Goal: Task Accomplishment & Management: Manage account settings

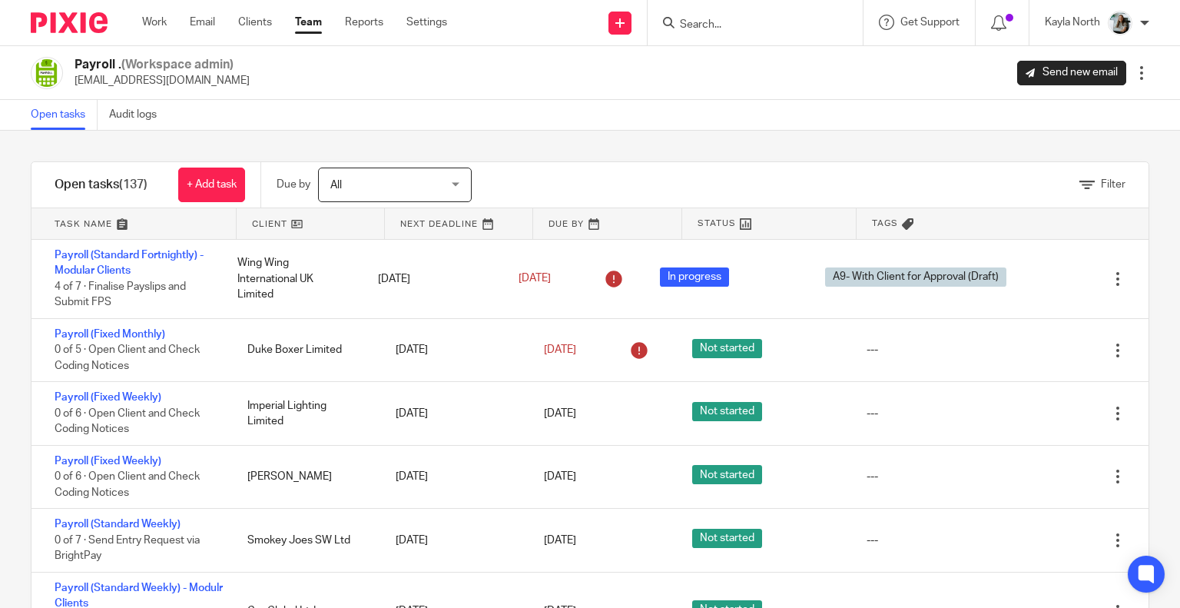
click at [76, 31] on img at bounding box center [69, 22] width 77 height 21
click at [741, 25] on input "Search" at bounding box center [747, 25] width 138 height 14
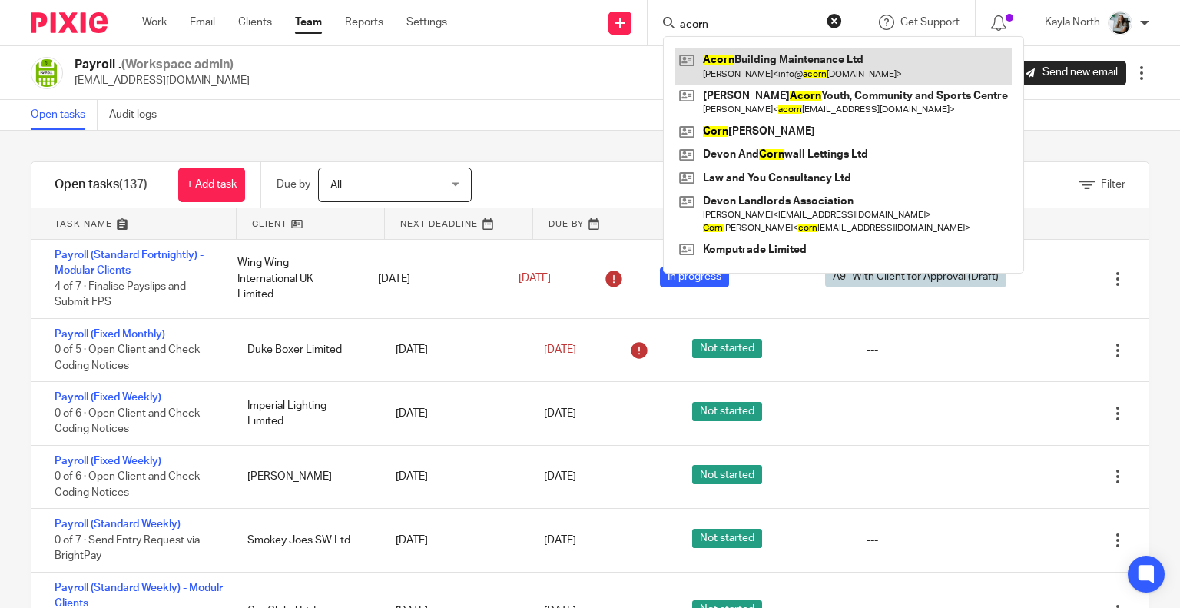
type input "acorn"
click at [760, 58] on link at bounding box center [843, 65] width 336 height 35
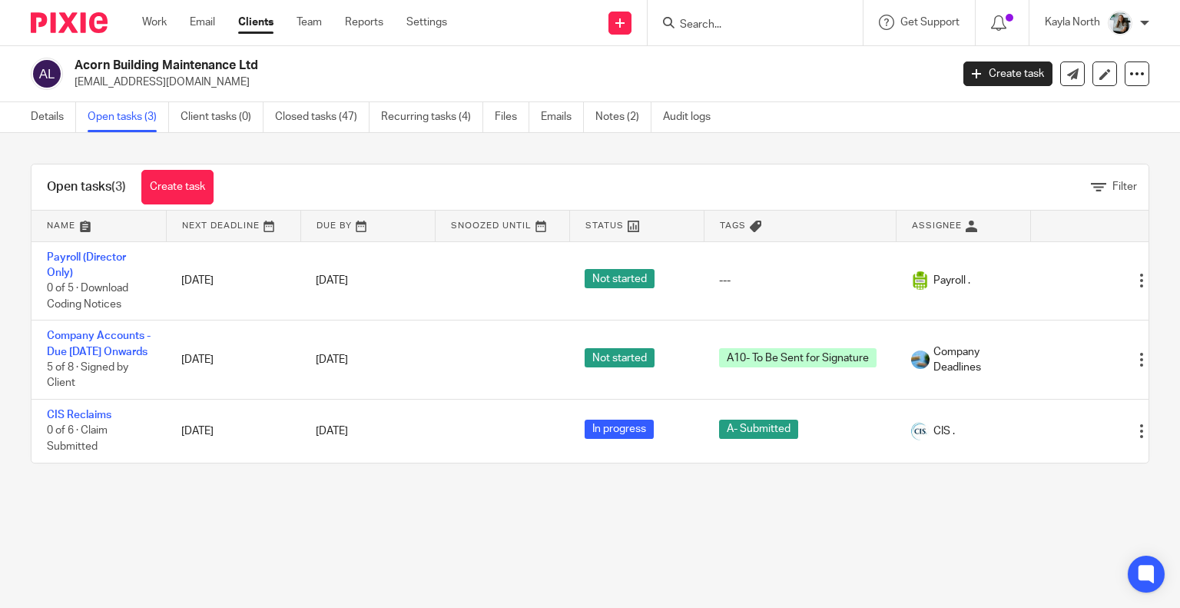
click at [70, 15] on img at bounding box center [69, 22] width 77 height 21
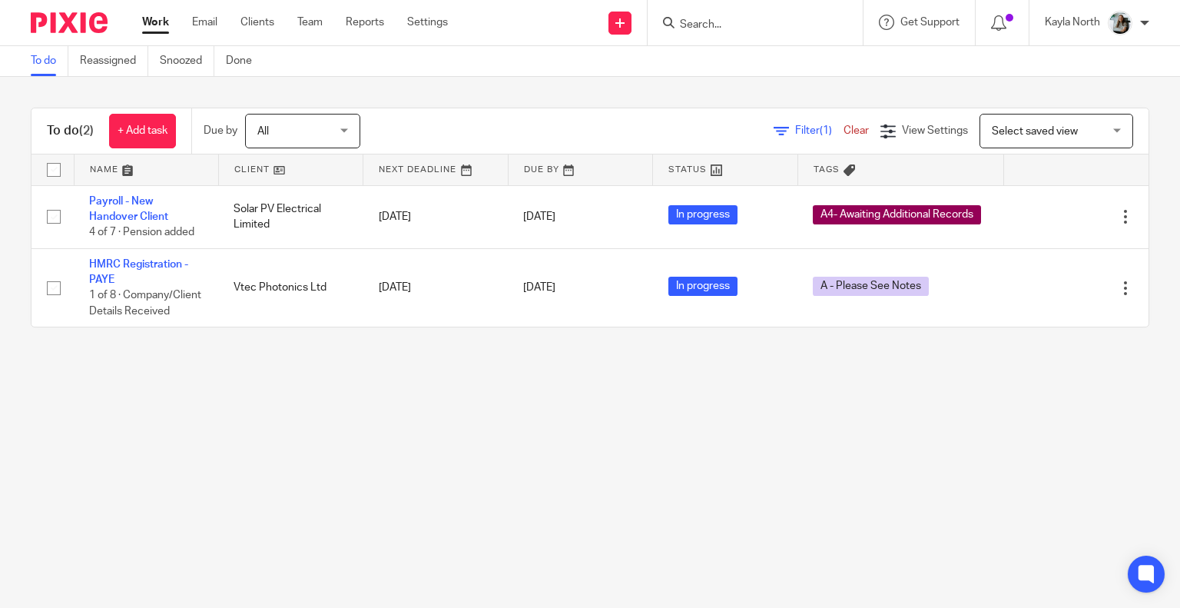
click at [717, 30] on input "Search" at bounding box center [747, 25] width 138 height 14
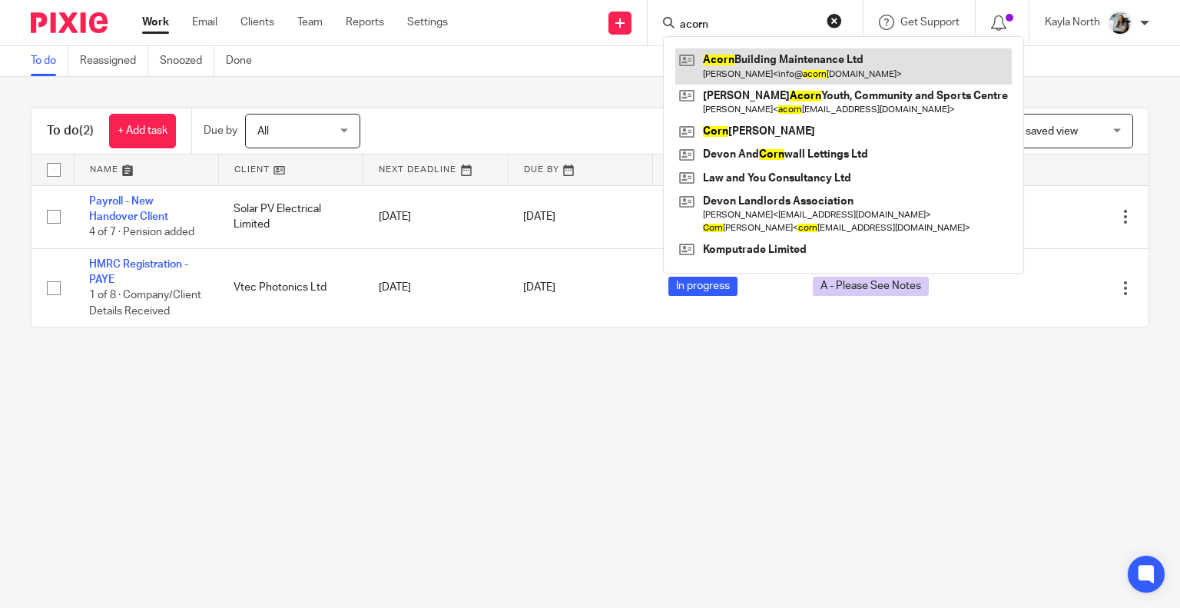
type input "acorn"
click at [726, 61] on link at bounding box center [843, 65] width 336 height 35
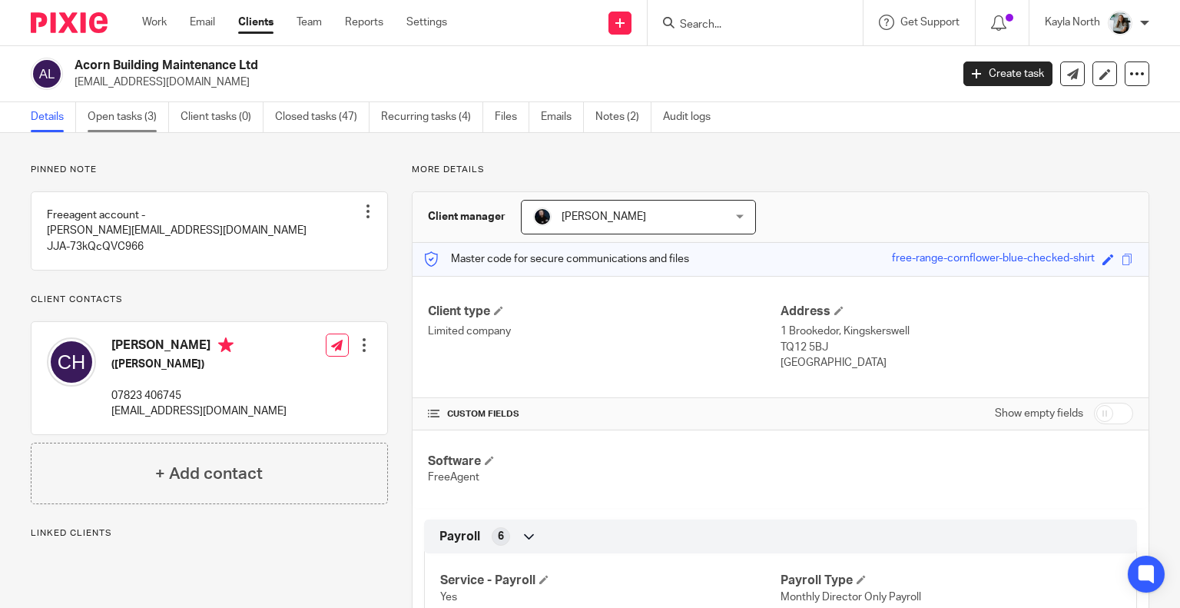
click at [141, 111] on link "Open tasks (3)" at bounding box center [128, 117] width 81 height 30
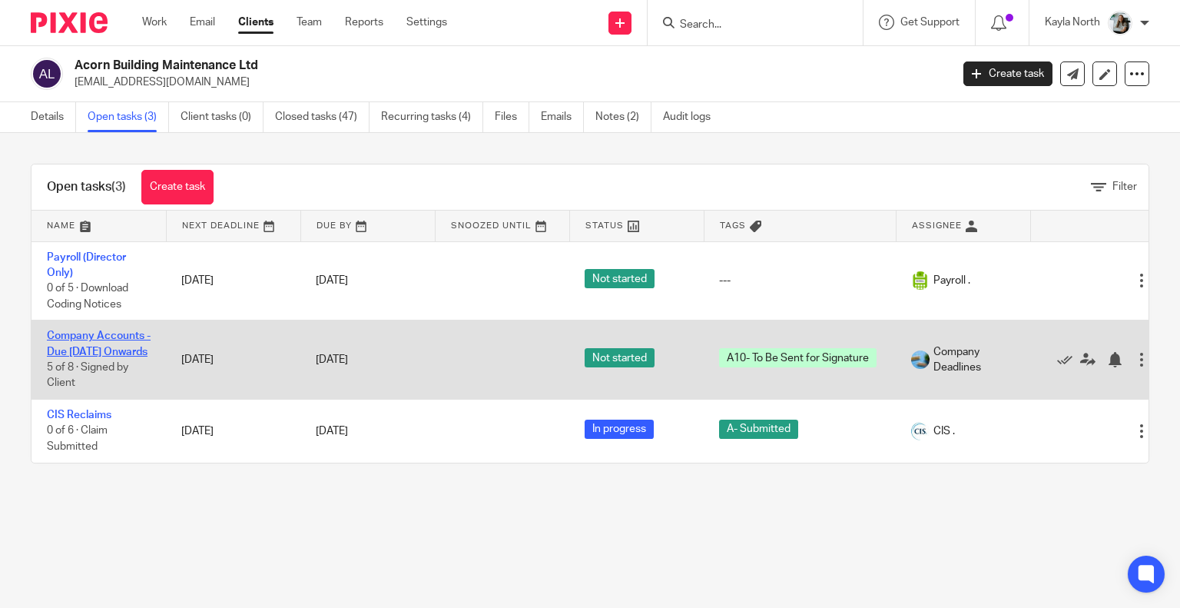
click at [66, 356] on link "Company Accounts - Due [DATE] Onwards" at bounding box center [99, 343] width 104 height 26
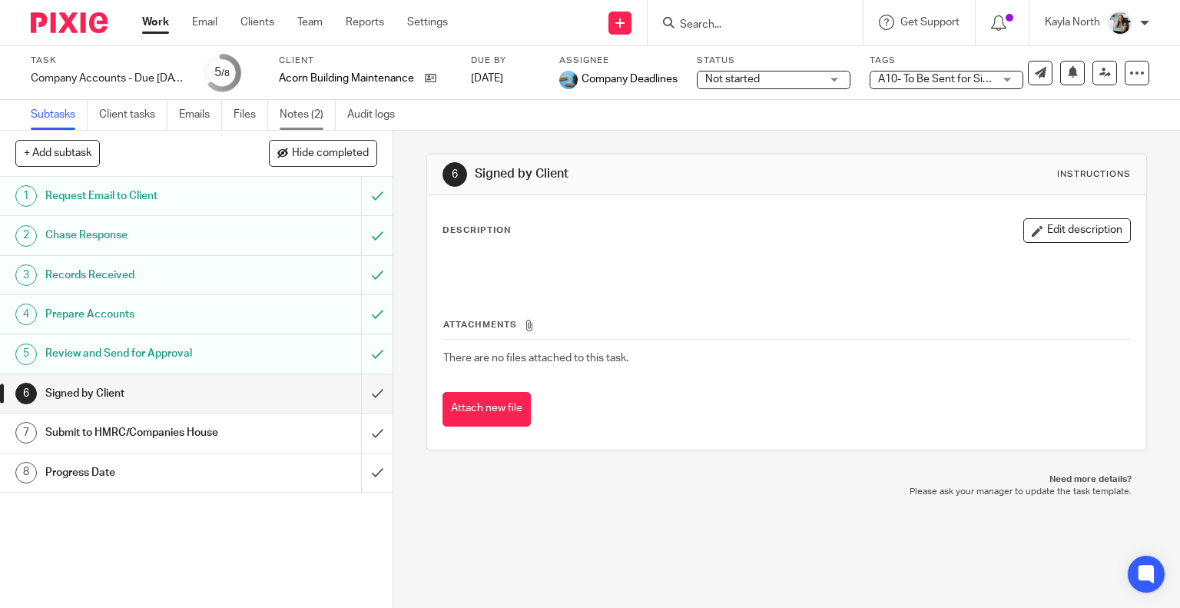
click at [302, 118] on link "Notes (2)" at bounding box center [308, 115] width 56 height 30
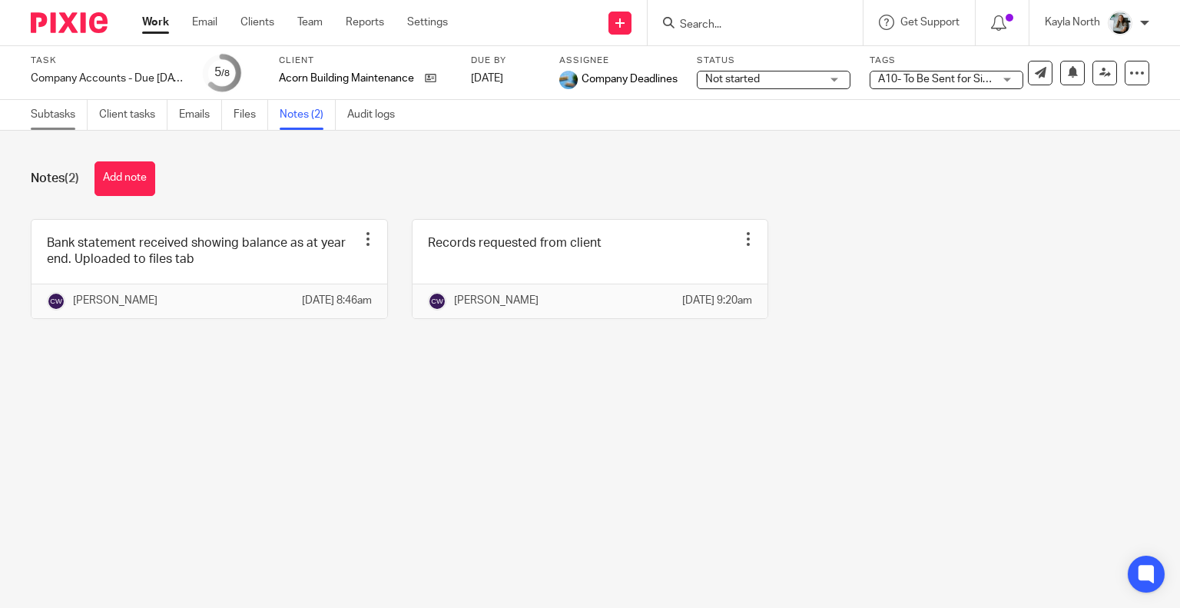
click at [56, 126] on link "Subtasks" at bounding box center [59, 115] width 57 height 30
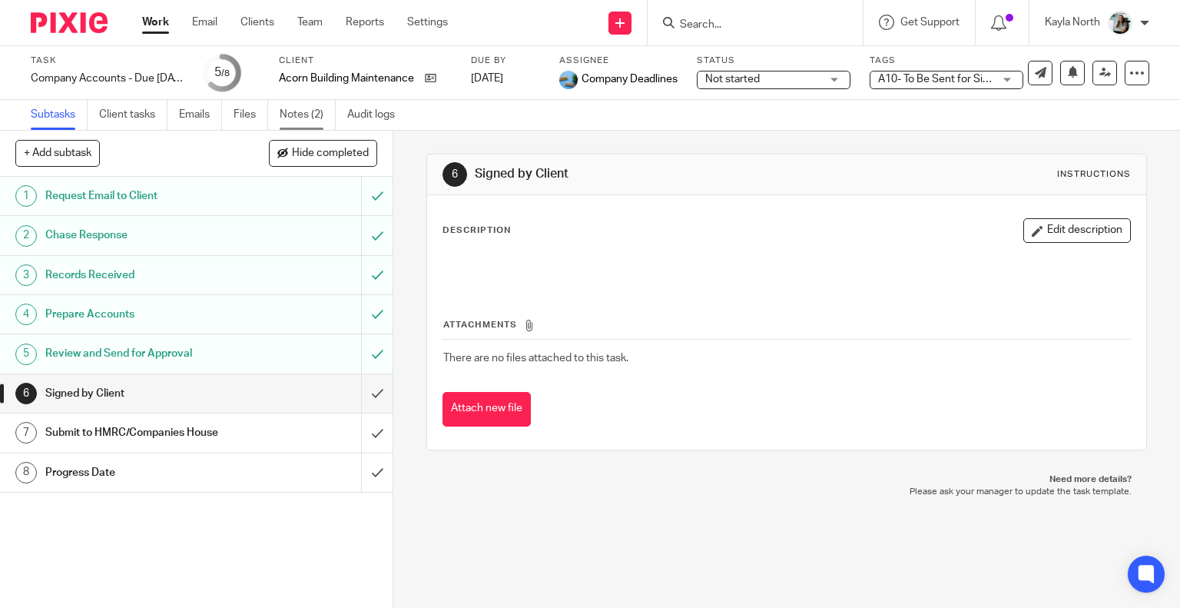
click at [323, 122] on link "Notes (2)" at bounding box center [308, 115] width 56 height 30
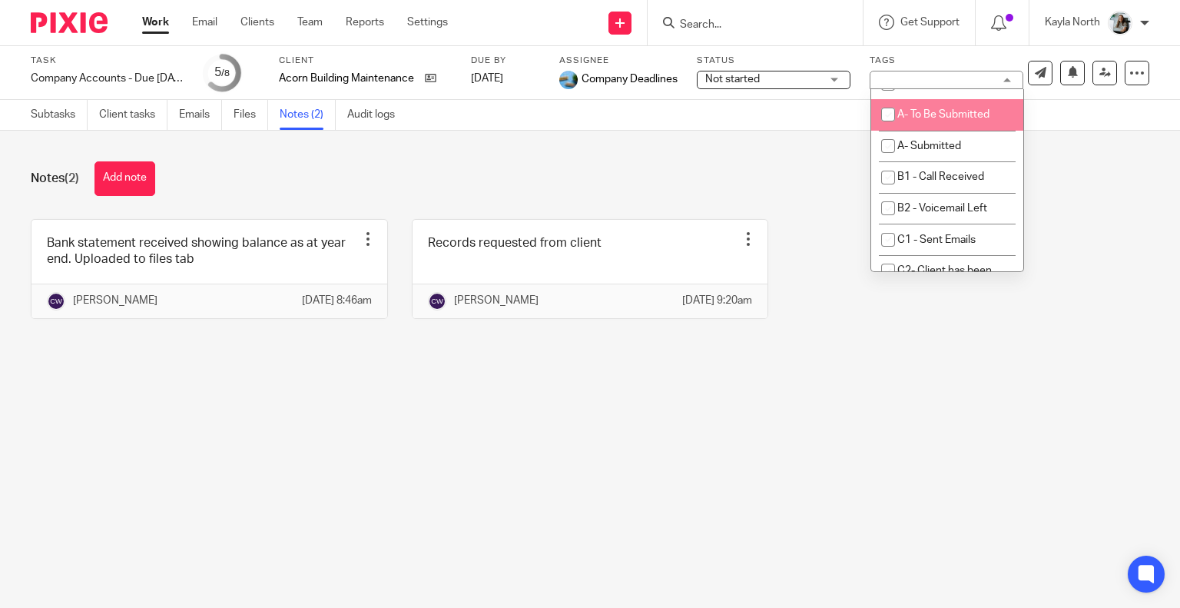
scroll to position [999, 0]
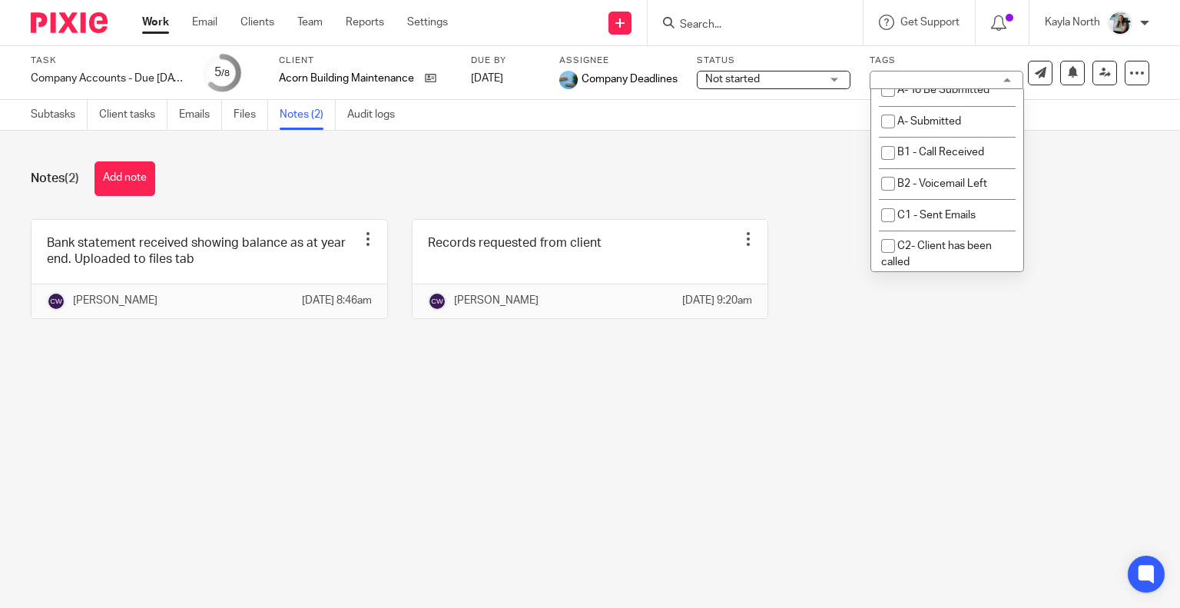
checkbox input "false"
click at [916, 33] on span "A- Sent for Signature" at bounding box center [947, 27] width 101 height 11
checkbox input "true"
click at [701, 161] on div "Notes (2) Add note" at bounding box center [590, 178] width 1118 height 35
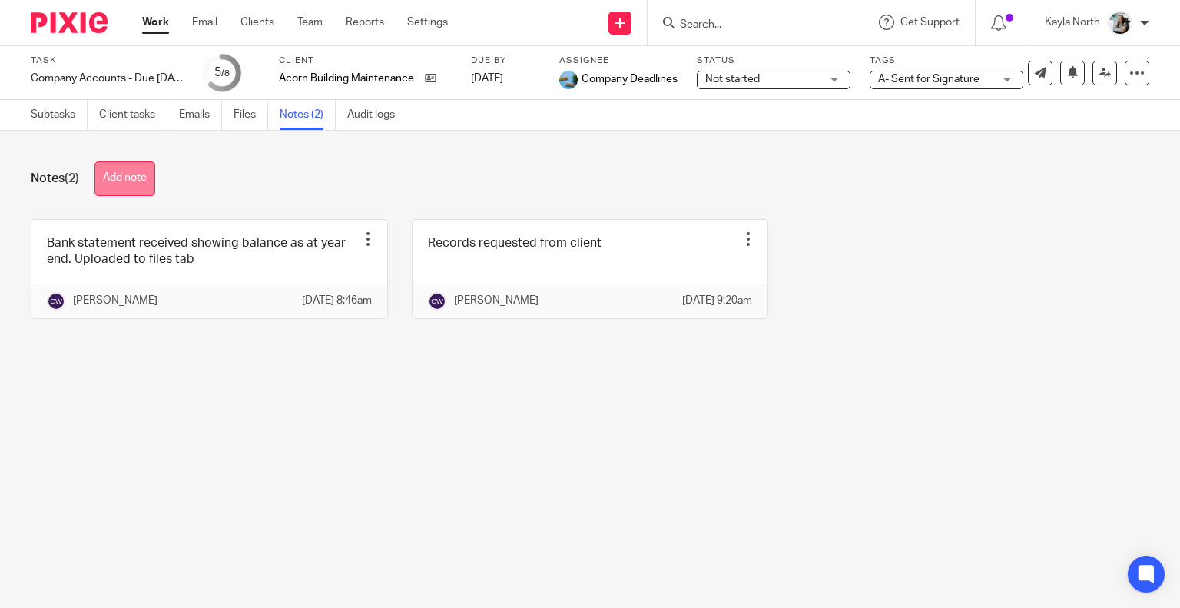
click at [115, 184] on button "Add note" at bounding box center [124, 178] width 61 height 35
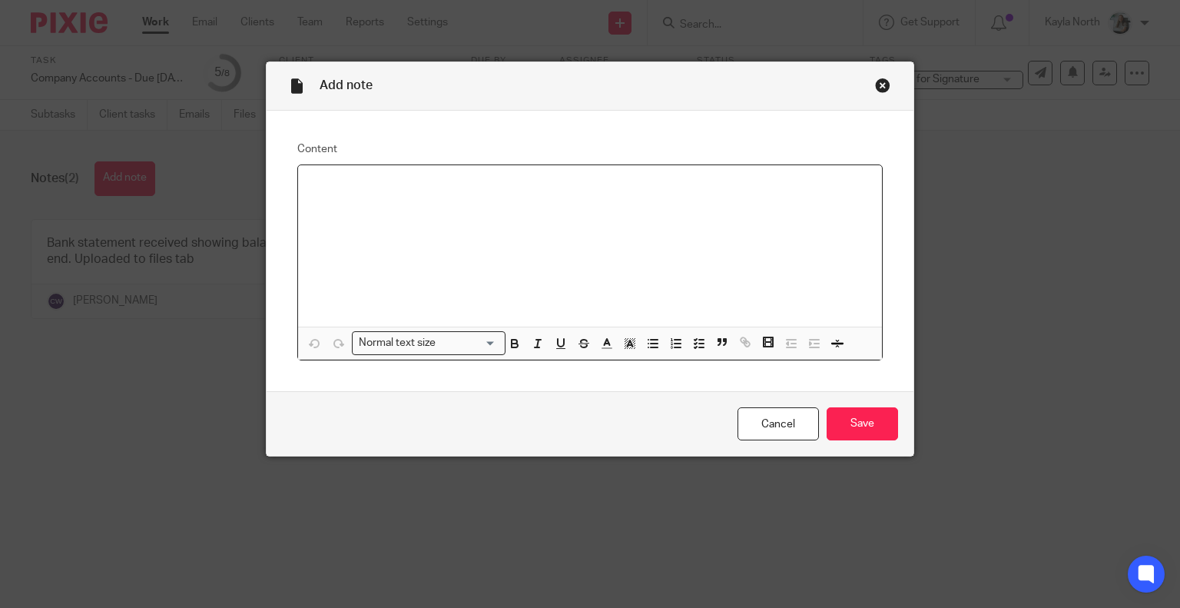
click at [356, 217] on div at bounding box center [590, 245] width 585 height 161
click at [846, 414] on input "Save" at bounding box center [862, 423] width 71 height 33
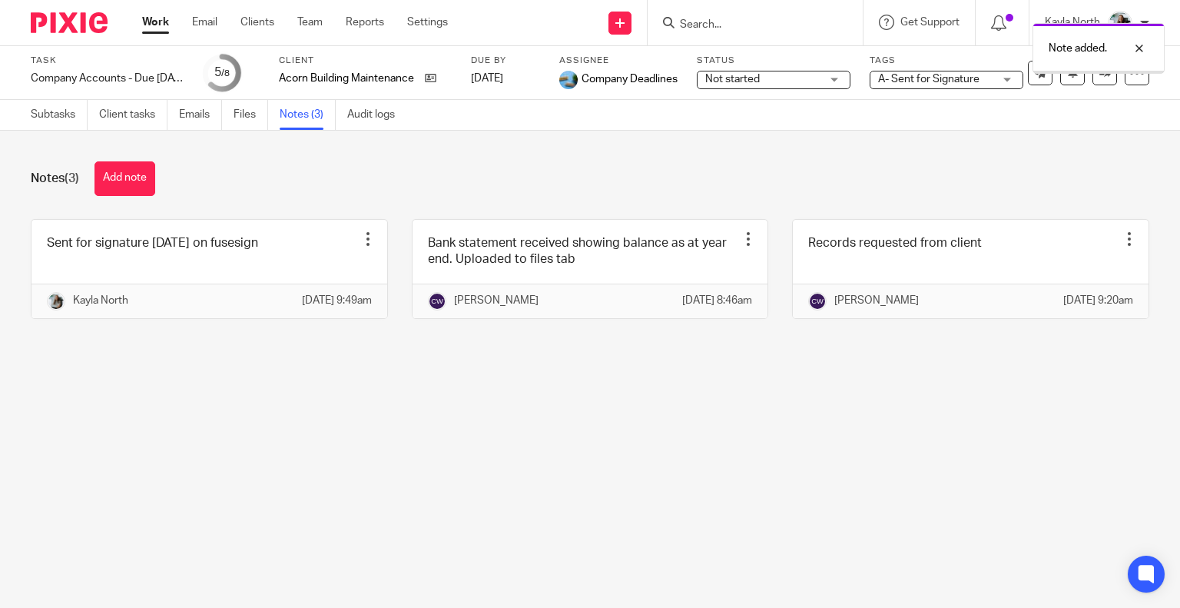
click at [736, 79] on span "Not started" at bounding box center [732, 79] width 55 height 11
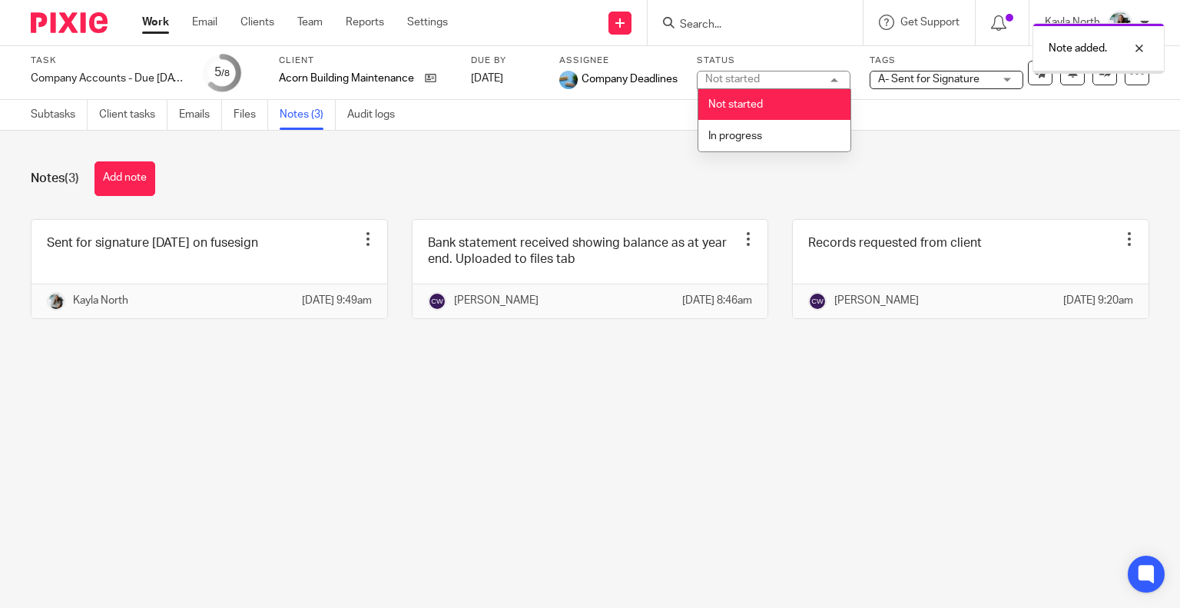
click at [730, 134] on span "In progress" at bounding box center [735, 136] width 54 height 11
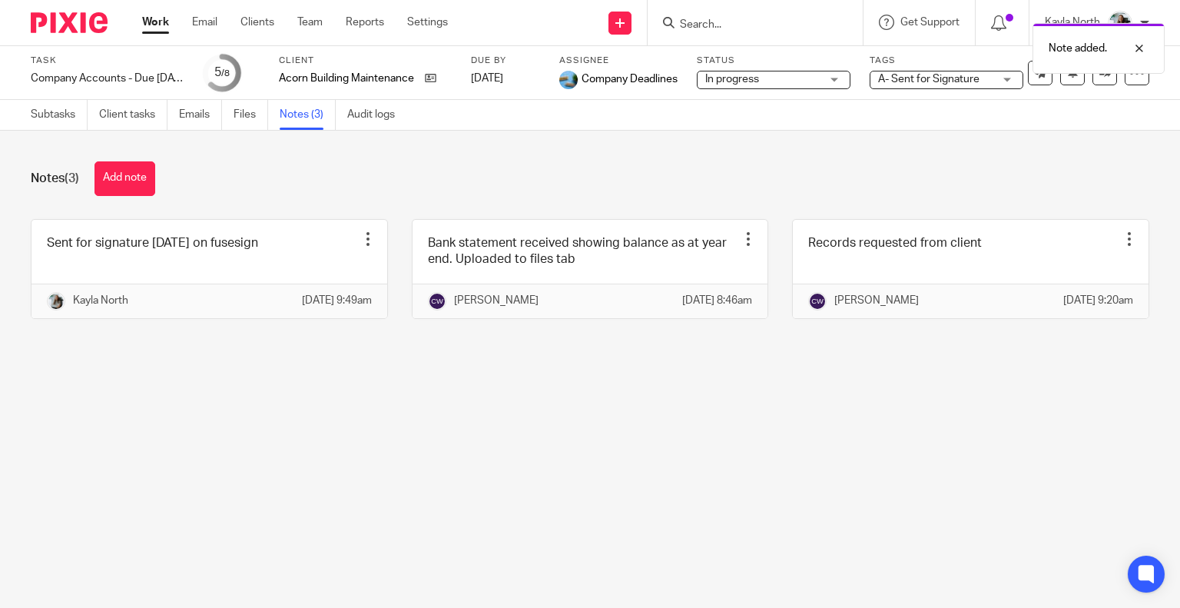
click at [559, 151] on div "Notes (3) Add note Sent for signature yesterday on fusesign Edit note Delete no…" at bounding box center [590, 252] width 1180 height 242
click at [48, 28] on img at bounding box center [69, 22] width 77 height 21
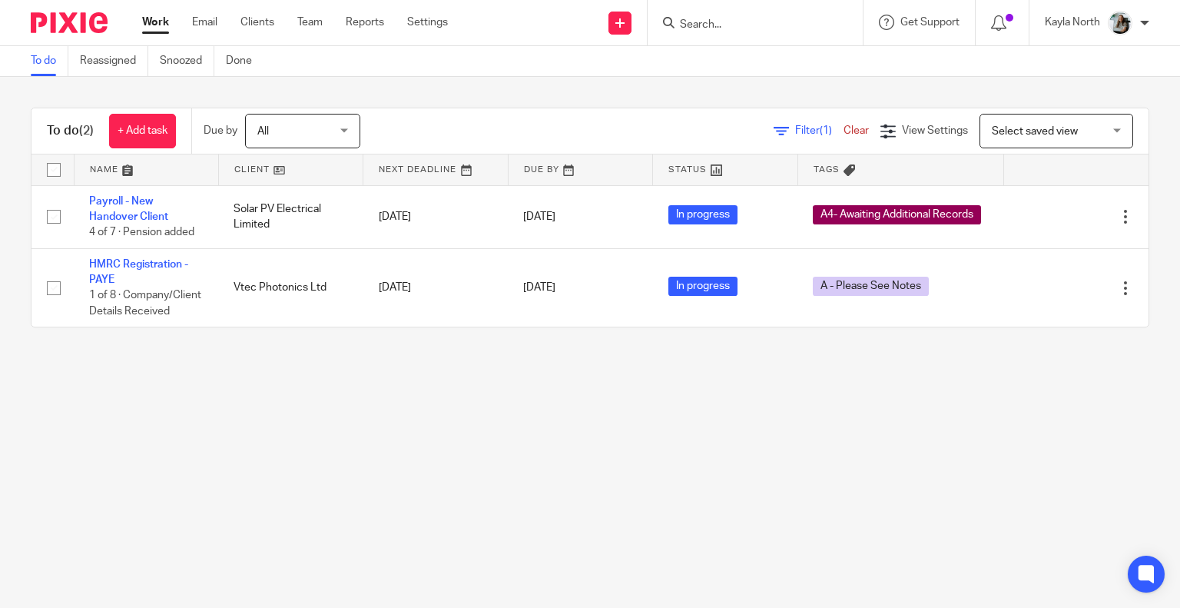
click at [702, 27] on input "Search" at bounding box center [747, 25] width 138 height 14
type input "dpg"
click button "submit" at bounding box center [0, 0] width 0 height 0
click at [721, 73] on link at bounding box center [805, 65] width 260 height 35
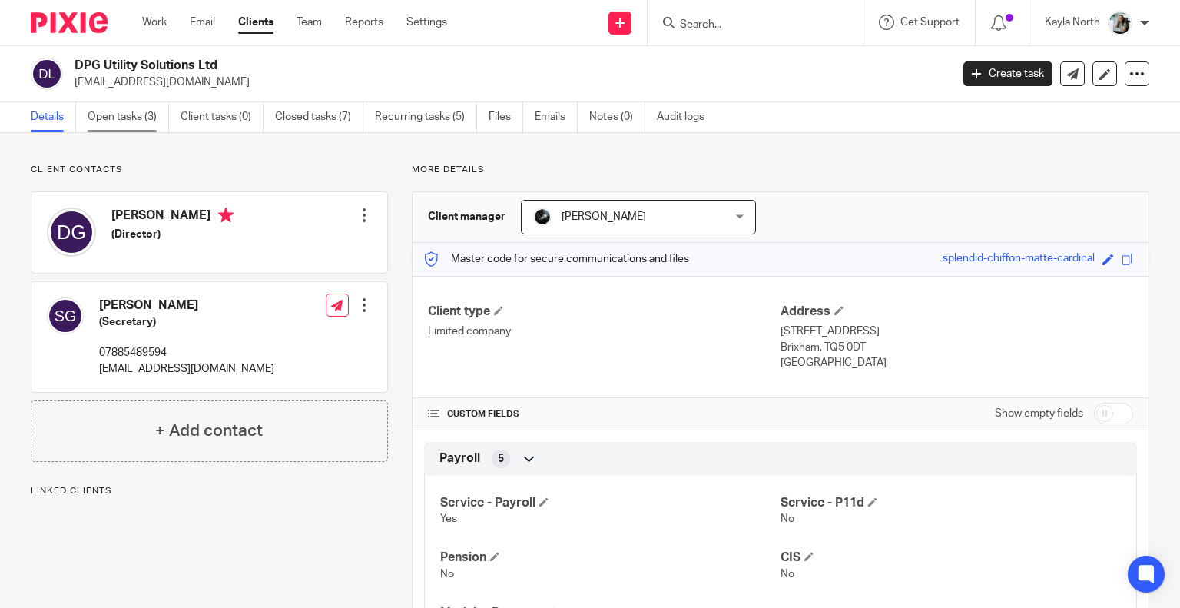
click at [135, 125] on link "Open tasks (3)" at bounding box center [128, 117] width 81 height 30
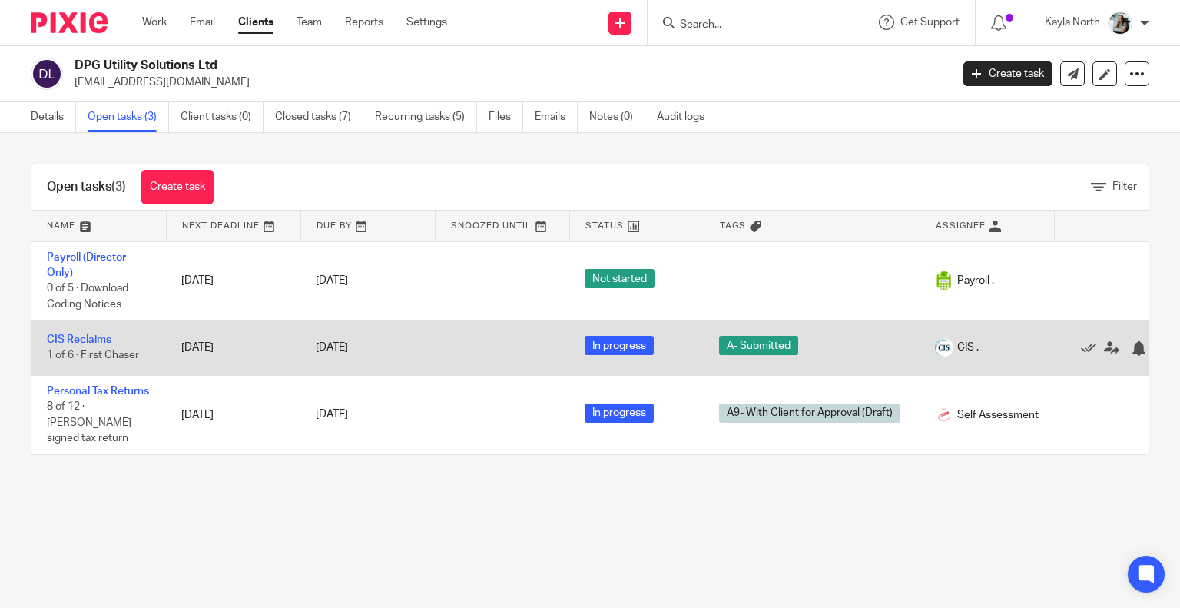
click at [89, 340] on link "CIS Reclaims" at bounding box center [79, 339] width 65 height 11
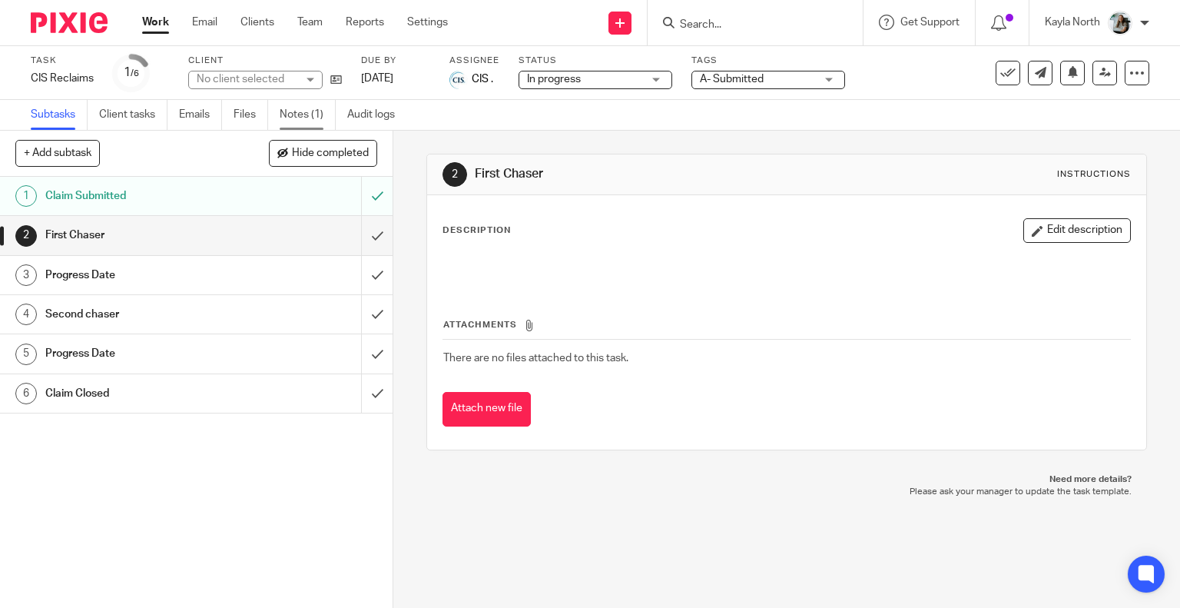
click at [299, 122] on link "Notes (1)" at bounding box center [308, 115] width 56 height 30
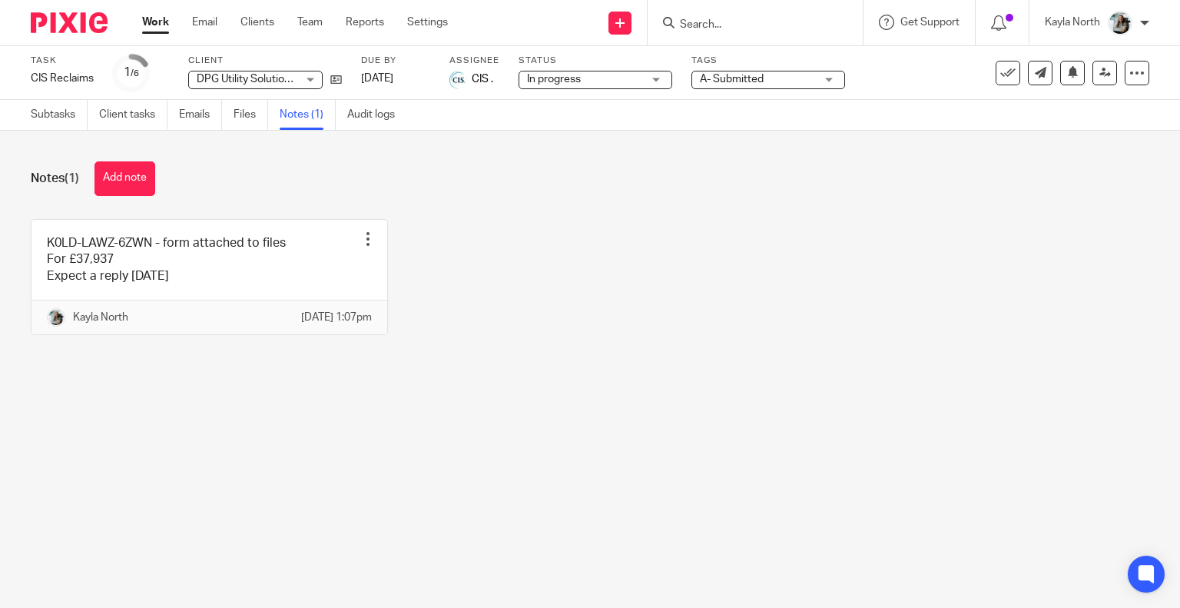
click at [286, 28] on ul "Work Email Clients Team Reports Settings" at bounding box center [306, 22] width 329 height 15
click at [297, 25] on ul "Work Email Clients Team Reports Settings" at bounding box center [306, 22] width 329 height 15
click at [313, 24] on link "Team" at bounding box center [309, 22] width 25 height 15
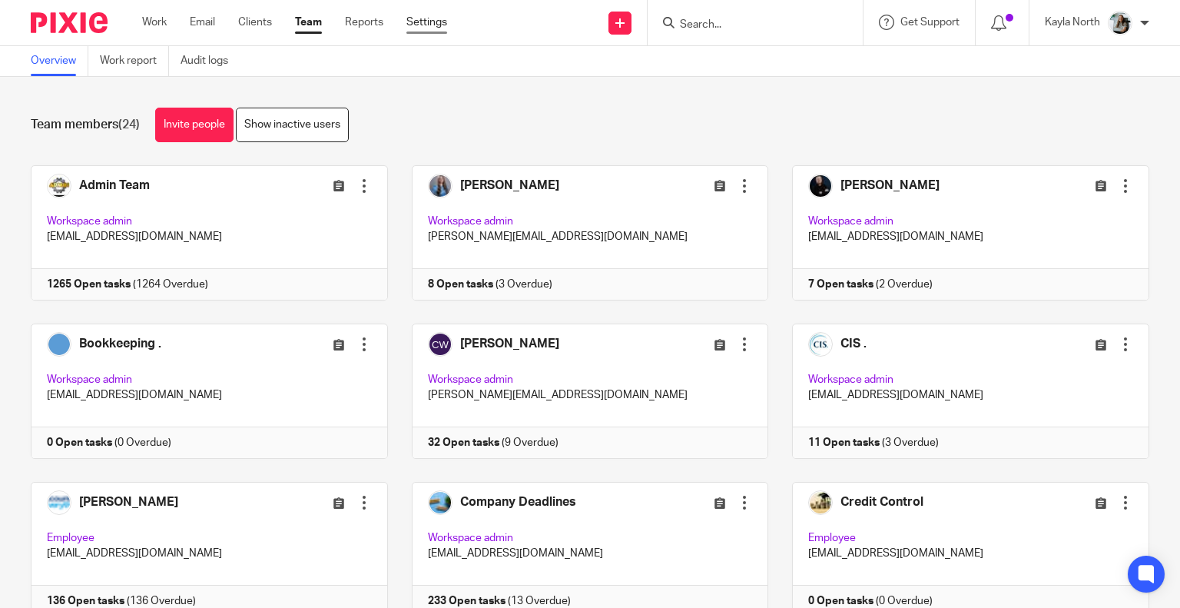
click at [415, 28] on link "Settings" at bounding box center [426, 22] width 41 height 15
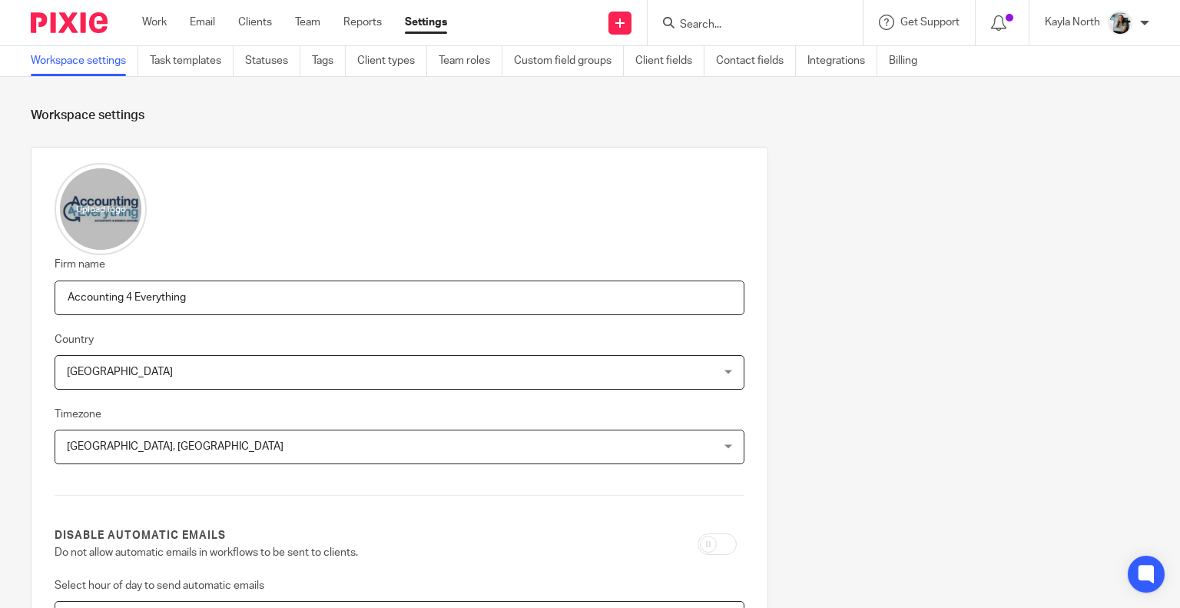
click at [220, 66] on link "Task templates" at bounding box center [192, 61] width 84 height 30
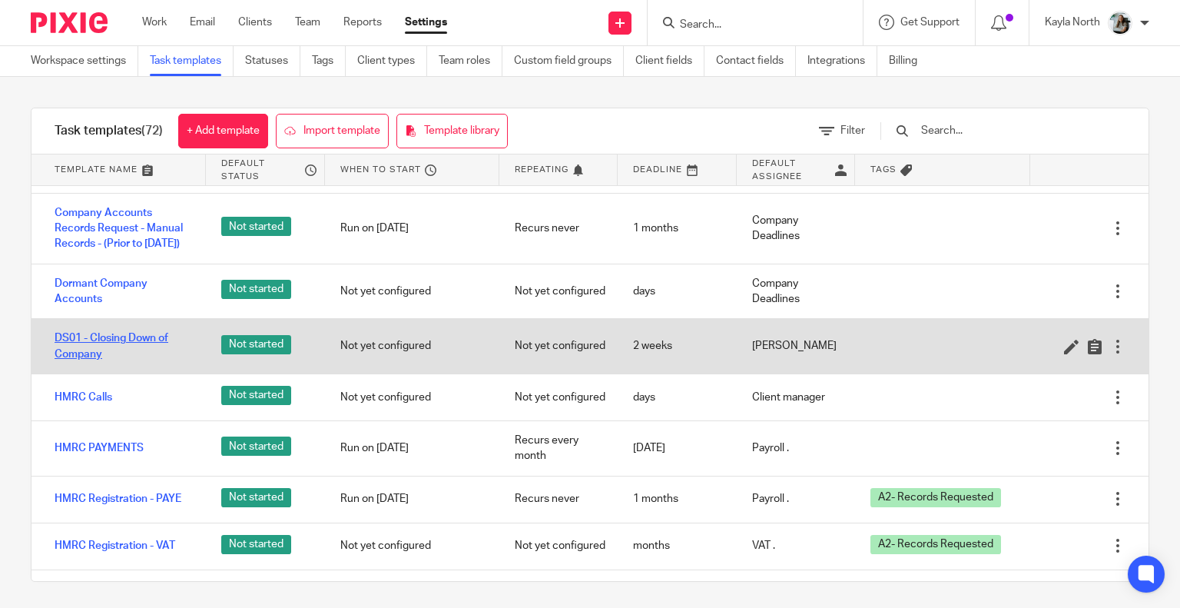
scroll to position [1075, 0]
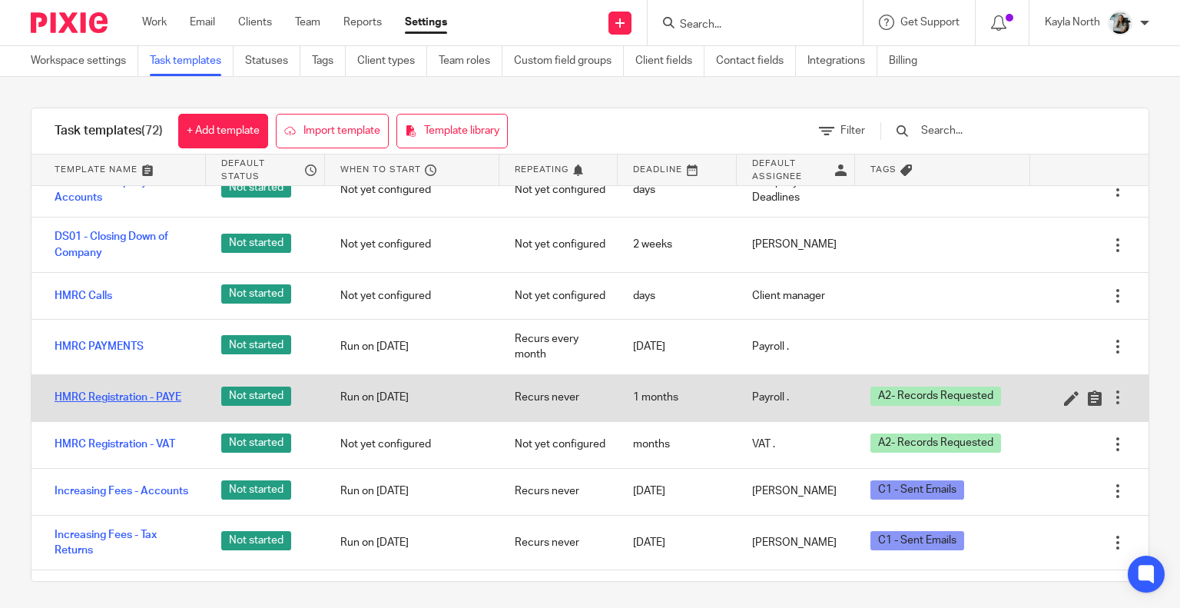
click at [151, 405] on link "HMRC Registration - PAYE" at bounding box center [118, 396] width 127 height 15
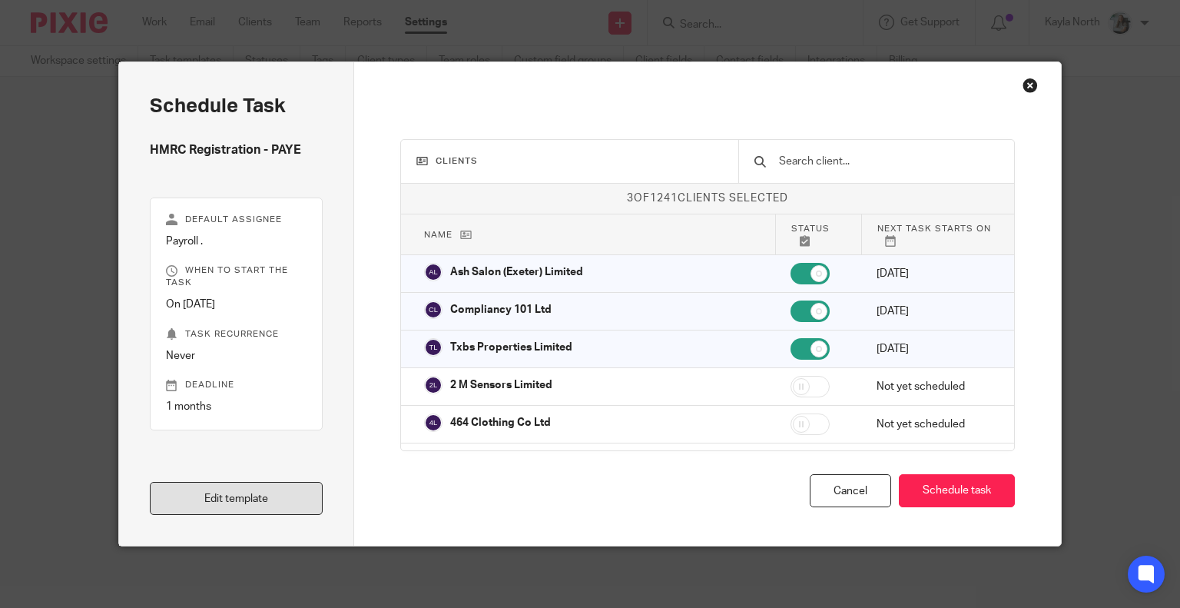
click at [250, 494] on link "Edit template" at bounding box center [237, 498] width 174 height 33
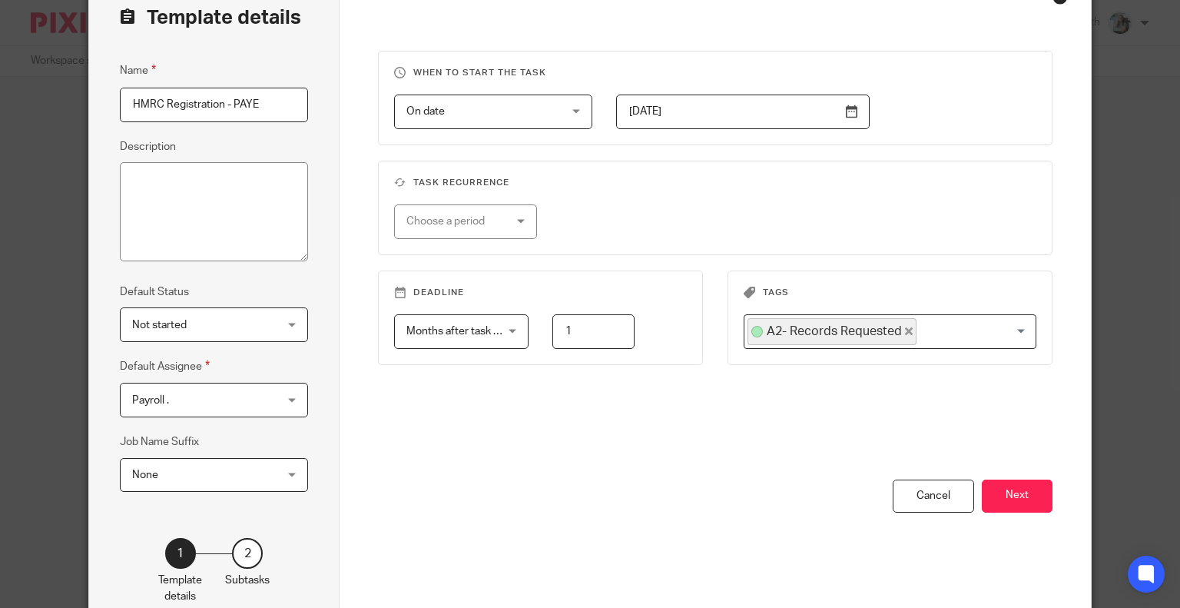
scroll to position [154, 0]
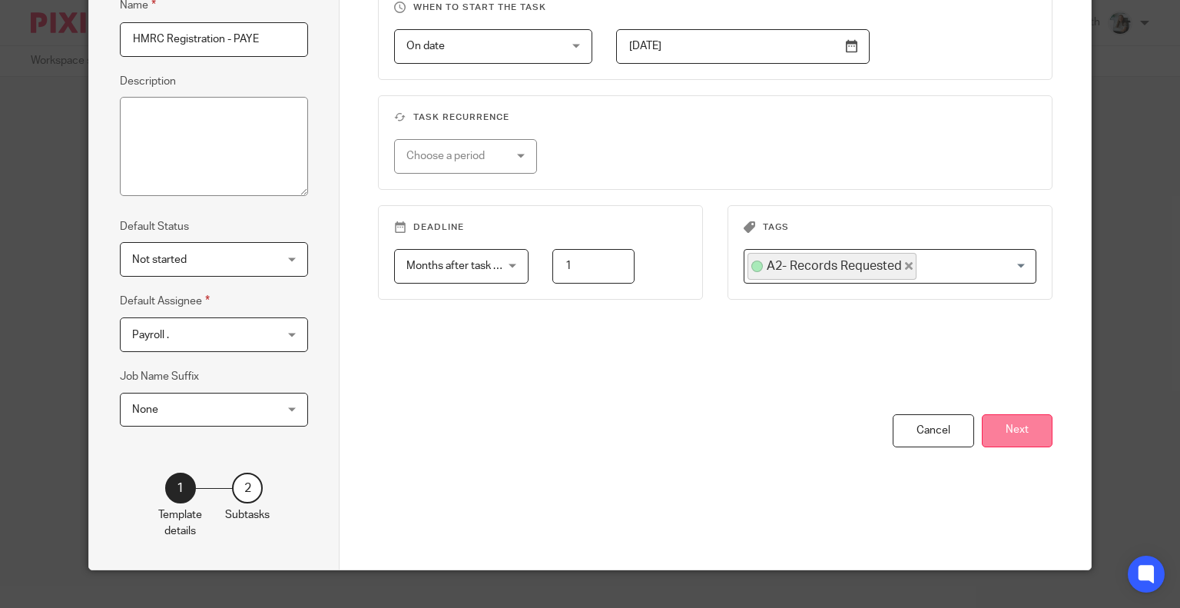
click at [1026, 434] on button "Next" at bounding box center [1017, 430] width 71 height 33
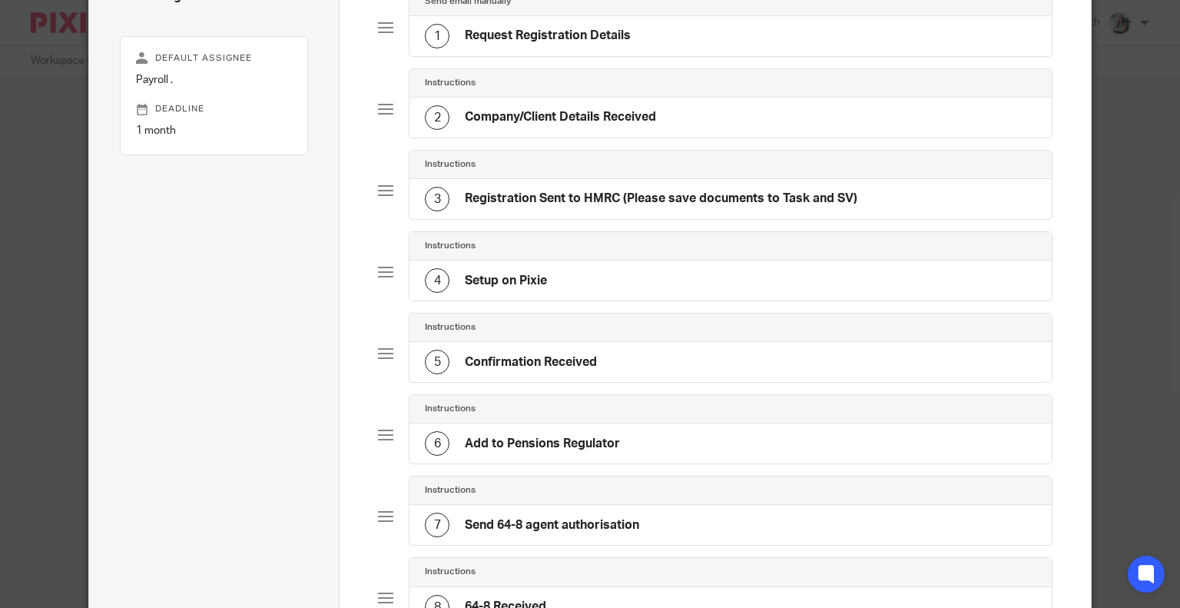
click at [678, 29] on div "1 Request Registration Details" at bounding box center [730, 36] width 642 height 40
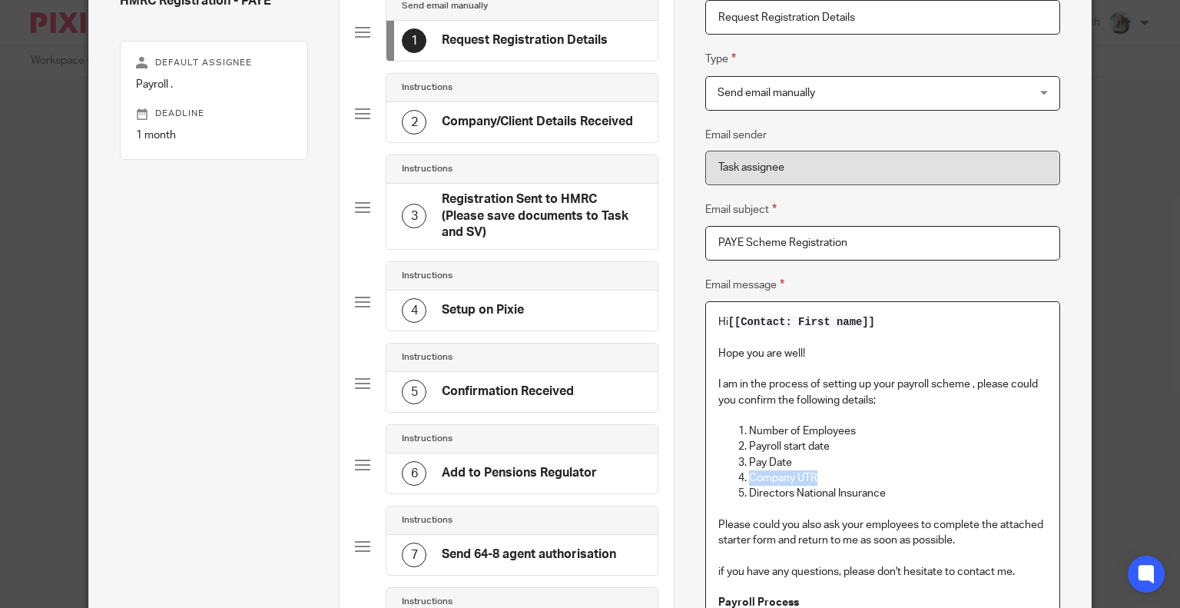
drag, startPoint x: 831, startPoint y: 478, endPoint x: 732, endPoint y: 480, distance: 99.1
click at [749, 480] on li "Company UTR" at bounding box center [898, 477] width 298 height 15
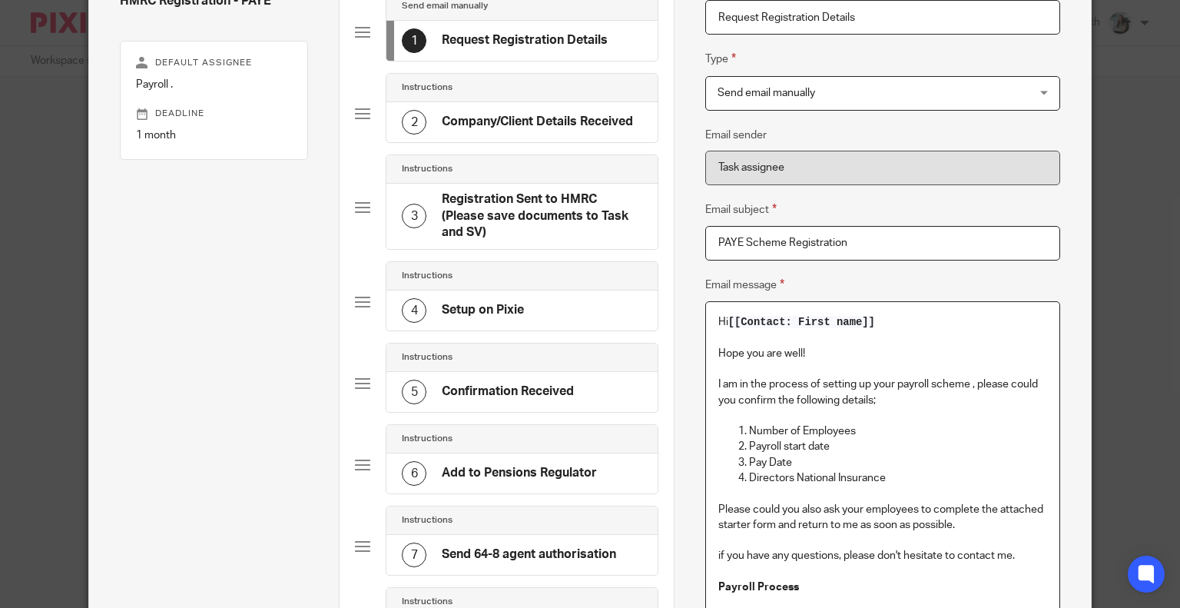
click at [881, 474] on p "Directors National Insurance" at bounding box center [898, 477] width 298 height 15
click at [840, 461] on p "Pay Date" at bounding box center [898, 462] width 298 height 15
click at [922, 473] on p "Directors National Insurance" at bounding box center [898, 477] width 298 height 15
click at [881, 430] on p "Number of Employees" at bounding box center [898, 430] width 298 height 15
click at [851, 442] on p "Payroll start date" at bounding box center [898, 446] width 298 height 15
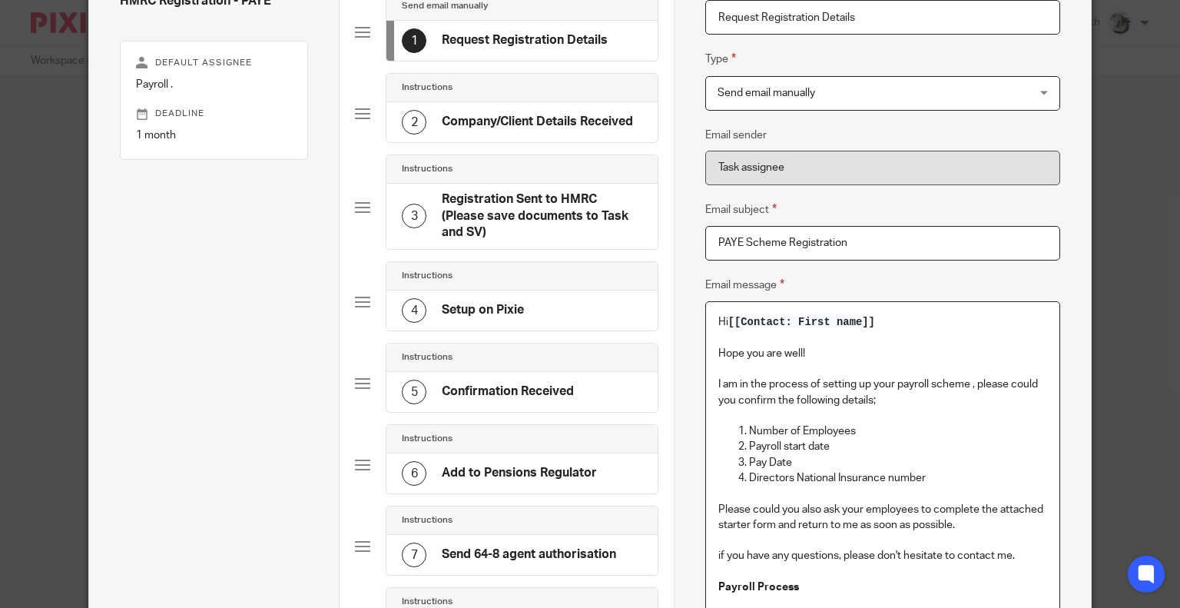
click at [836, 455] on p "Pay Date" at bounding box center [898, 462] width 298 height 15
click at [946, 484] on p "Directors National Insurance number" at bounding box center [898, 477] width 298 height 15
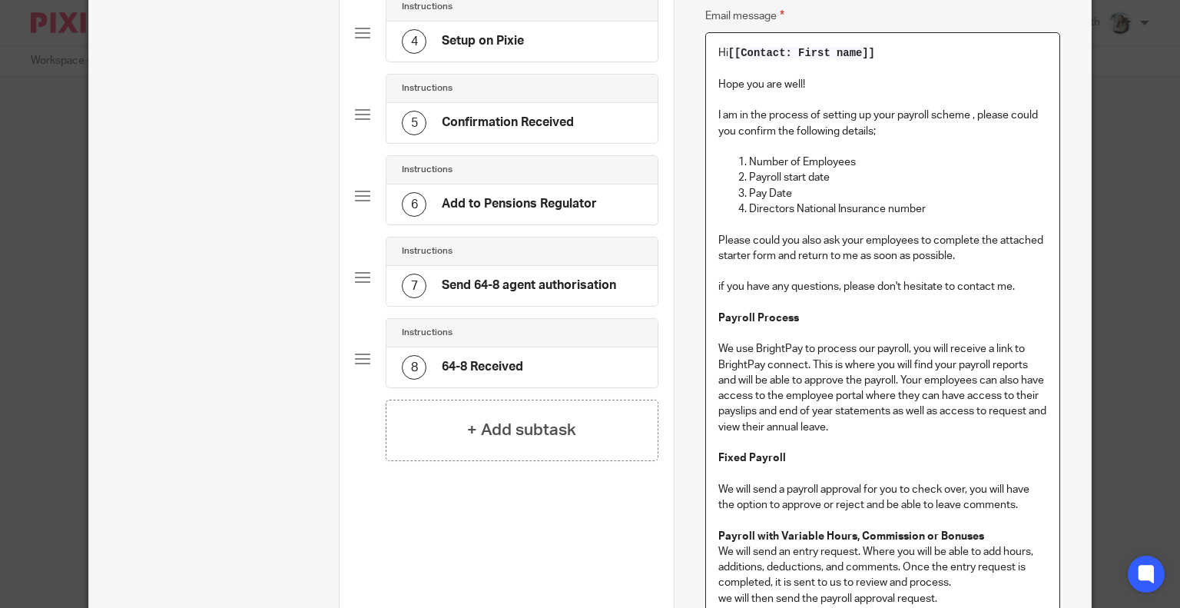
scroll to position [445, 0]
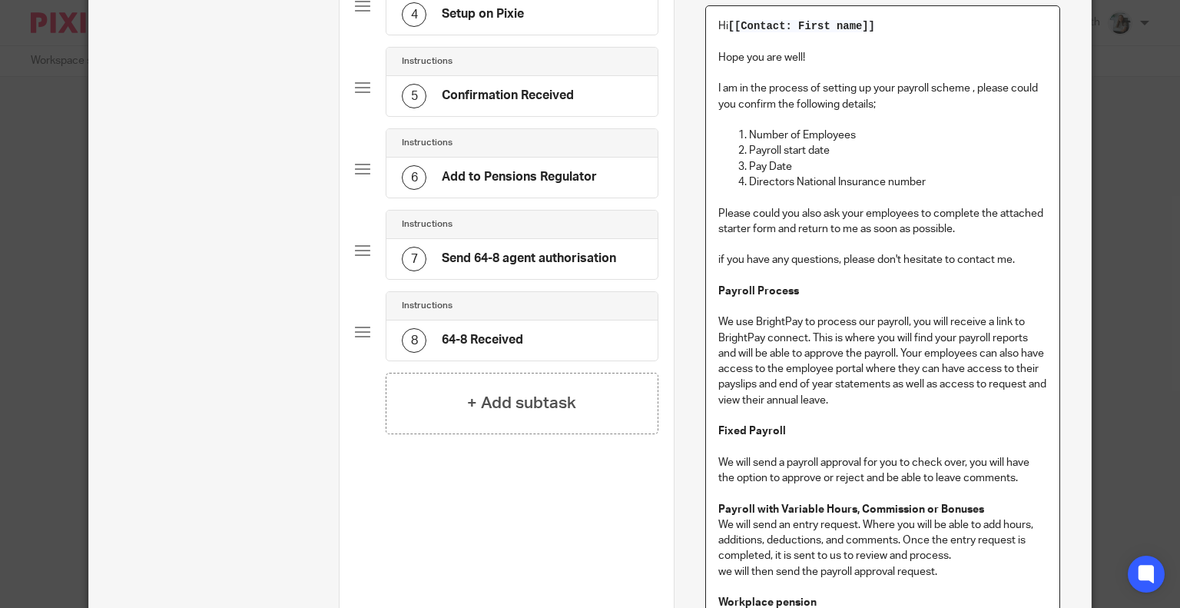
click at [784, 337] on p "We use BrightPay to process our payroll, you will receive a link to BrightPay c…" at bounding box center [882, 361] width 329 height 94
click at [919, 396] on p "We use BrightPay to process our payroll, you will receive a link to BrightPay c…" at bounding box center [882, 361] width 329 height 94
click at [879, 399] on p "We use BrightPay to process our payroll, you will receive a link to BrightPay c…" at bounding box center [882, 361] width 329 height 94
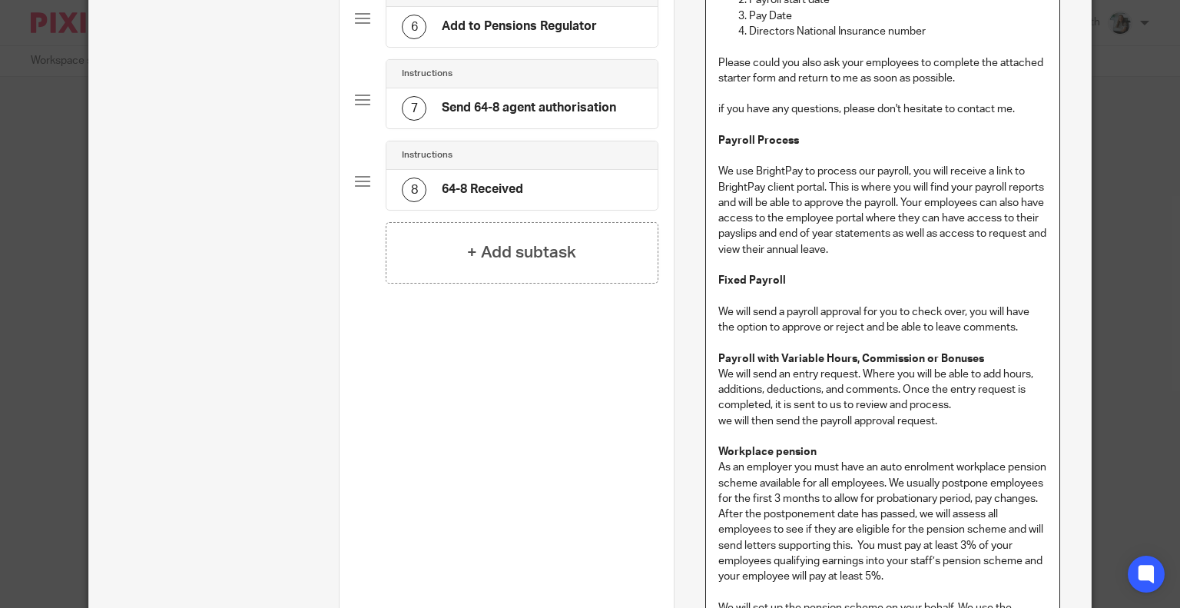
scroll to position [598, 0]
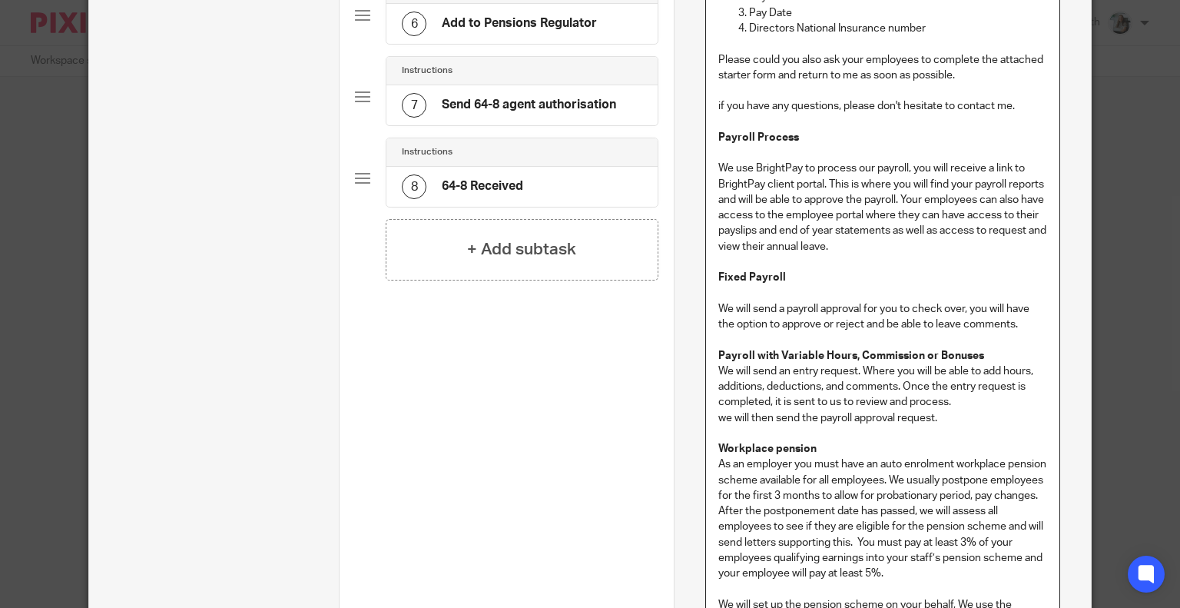
click at [791, 276] on p "Fixed Payroll" at bounding box center [882, 277] width 329 height 15
click at [1019, 323] on p "We will send a payroll approval for you to check over, you will have the option…" at bounding box center [882, 316] width 329 height 31
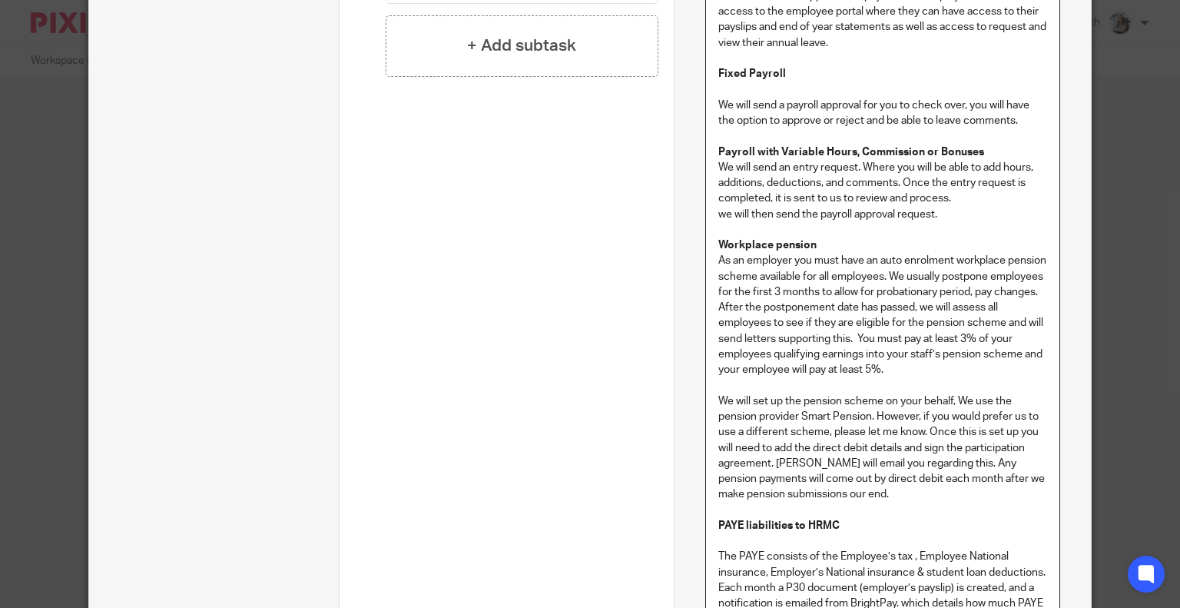
scroll to position [829, 0]
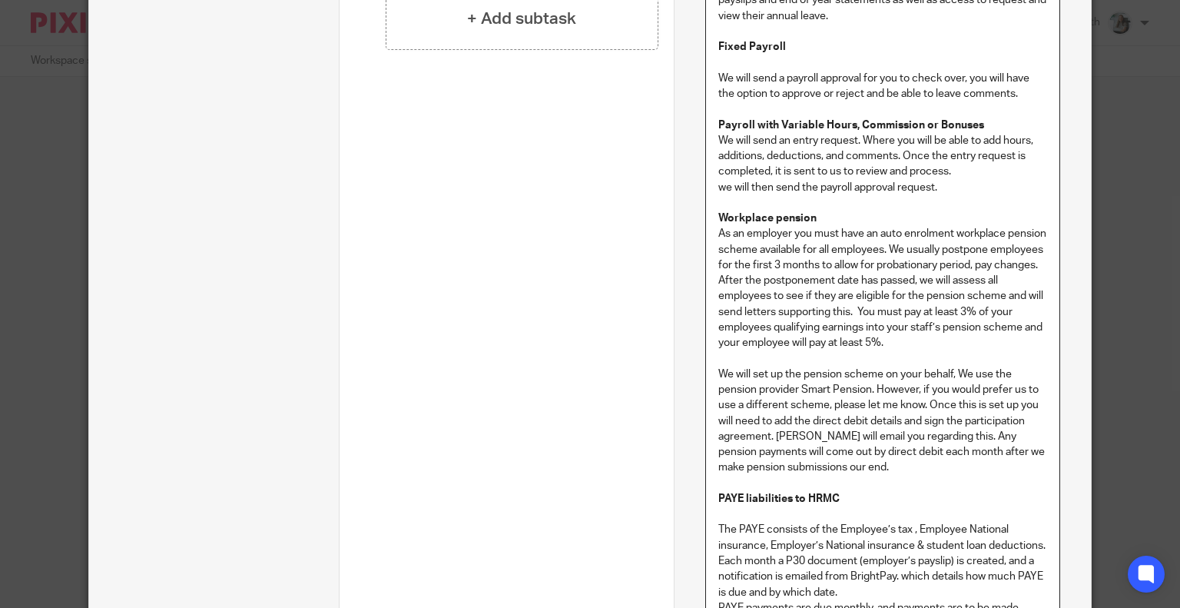
click at [1026, 260] on p "As an employer you must have an auto enrolment workplace pension scheme availab…" at bounding box center [882, 288] width 329 height 124
click at [1023, 260] on p "As an employer you must have an auto enrolment workplace pension scheme availab…" at bounding box center [882, 288] width 329 height 124
click at [920, 273] on p "As an employer you must have an auto enrolment workplace pension scheme availab…" at bounding box center [882, 288] width 329 height 124
click at [1025, 260] on p "As an employer you must have an auto enrolment workplace pension scheme availab…" at bounding box center [882, 288] width 329 height 124
click at [854, 294] on p "As an employer you must have an auto enrolment workplace pension scheme availab…" at bounding box center [882, 288] width 329 height 124
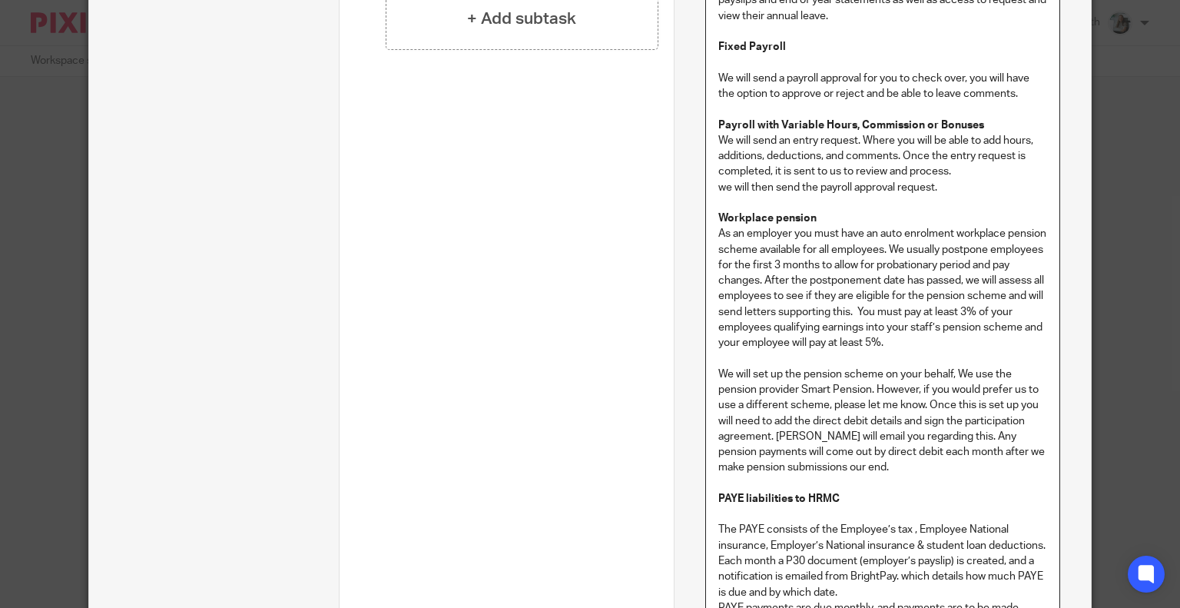
click at [986, 322] on p "As an employer you must have an auto enrolment workplace pension scheme availab…" at bounding box center [882, 288] width 329 height 124
click at [989, 328] on p "As an employer you must have an auto enrolment workplace pension scheme availab…" at bounding box center [882, 288] width 329 height 124
click at [984, 333] on p "As an employer you must have an auto enrolment workplace pension scheme availab…" at bounding box center [882, 288] width 329 height 124
click at [976, 342] on p "As an employer you must have an auto enrolment workplace pension scheme availab…" at bounding box center [882, 288] width 329 height 124
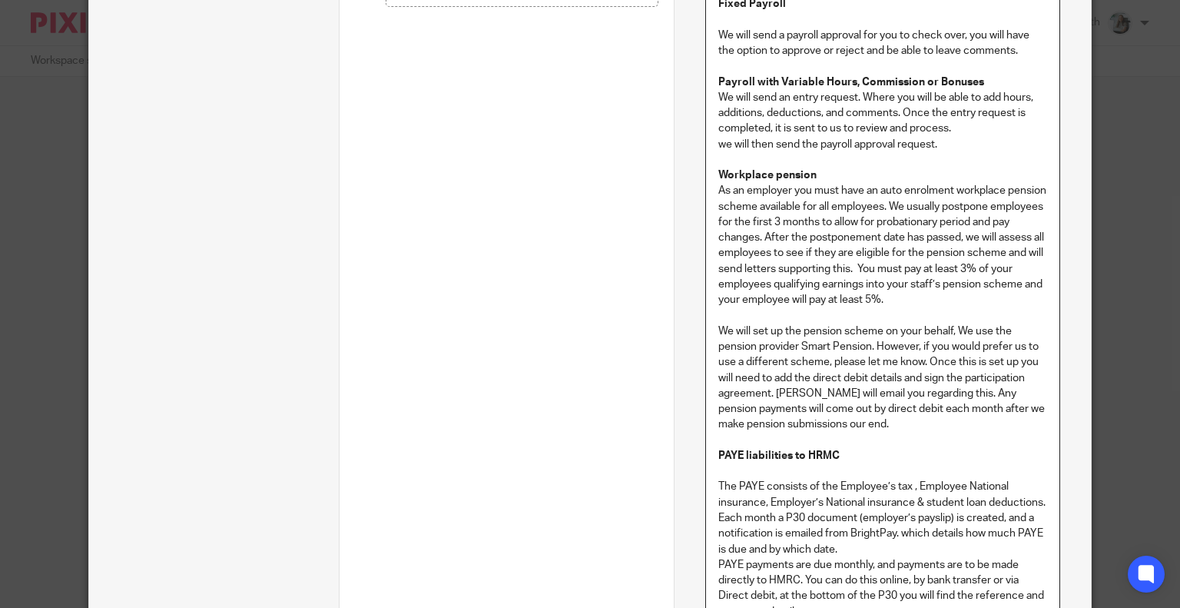
scroll to position [906, 0]
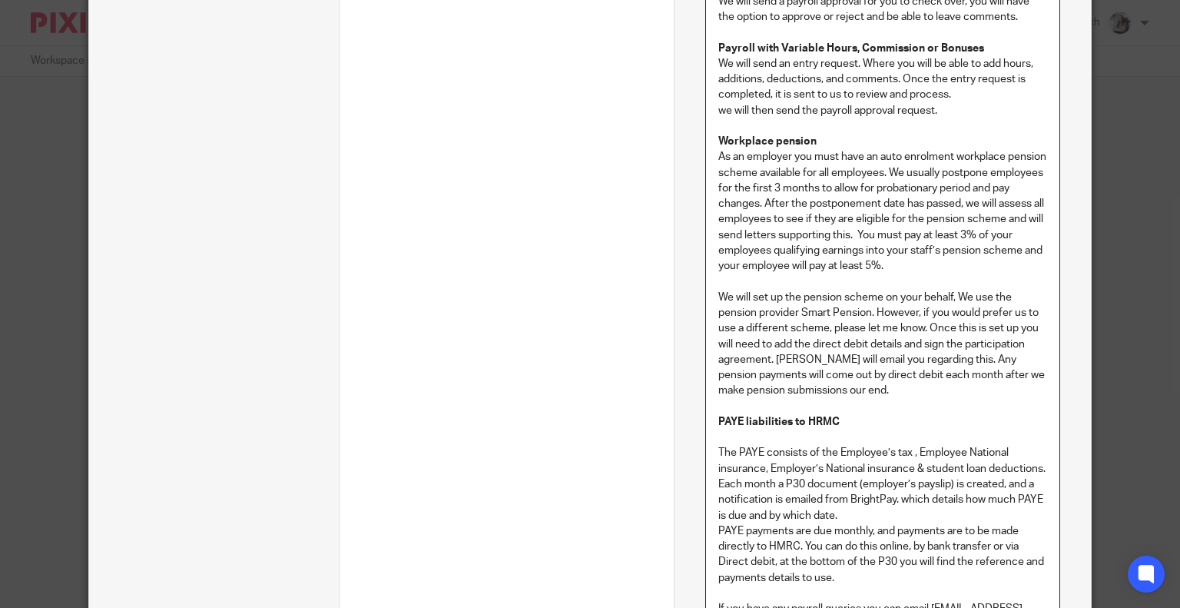
click at [977, 290] on p "We will set up the pension scheme on your behalf, We use the pension provider S…" at bounding box center [882, 344] width 329 height 109
click at [974, 293] on p "We will set up the pension scheme on your behalf, We use the pension provider S…" at bounding box center [882, 344] width 329 height 109
click at [794, 312] on p "We will set up the pension scheme on your behalf, We either use the pension pro…" at bounding box center [882, 344] width 329 height 109
click at [866, 311] on p "We will set up the pension scheme on your behalf, We either use the pension pro…" at bounding box center [882, 344] width 329 height 109
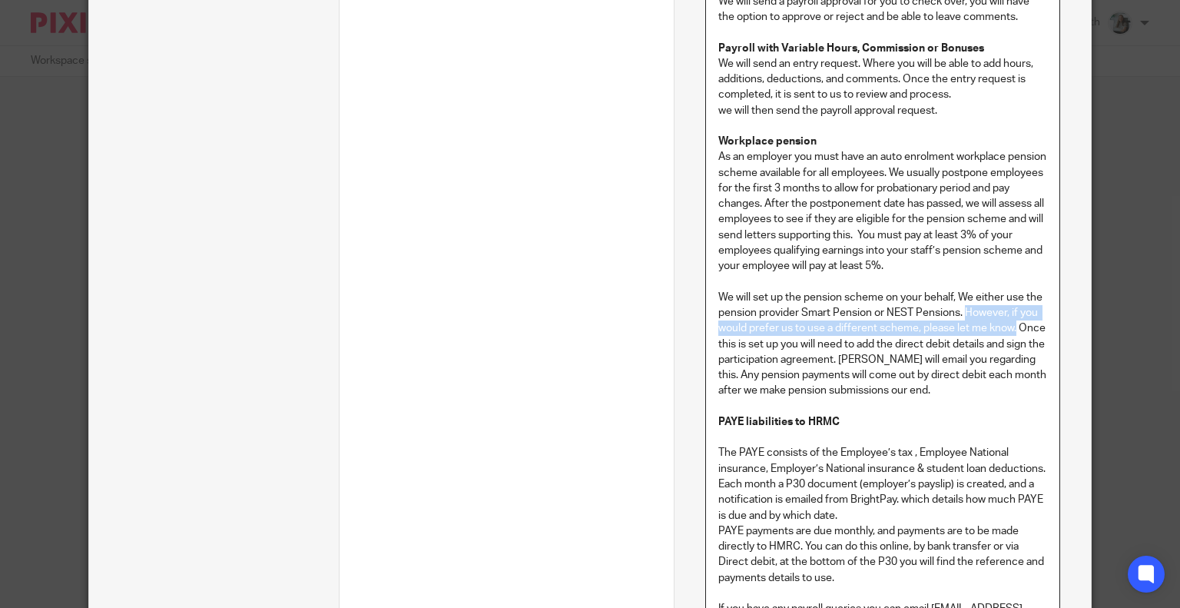
drag, startPoint x: 1010, startPoint y: 328, endPoint x: 959, endPoint y: 307, distance: 55.1
click at [959, 307] on p "We will set up the pension scheme on your behalf, We either use the pension pro…" at bounding box center [882, 344] width 329 height 109
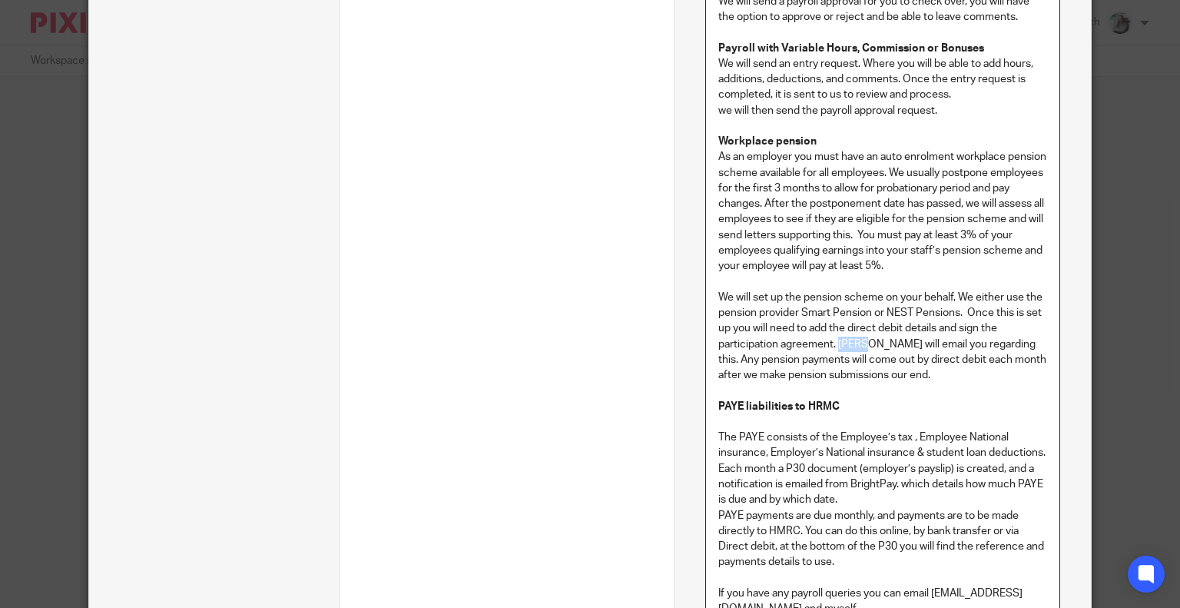
drag, startPoint x: 834, startPoint y: 341, endPoint x: 863, endPoint y: 350, distance: 30.6
click at [863, 350] on p "We will set up the pension scheme on your behalf, We either use the pension pro…" at bounding box center [882, 337] width 329 height 94
click at [1021, 373] on p "We will set up the pension scheme on your behalf, We either use the pension pro…" at bounding box center [882, 337] width 329 height 94
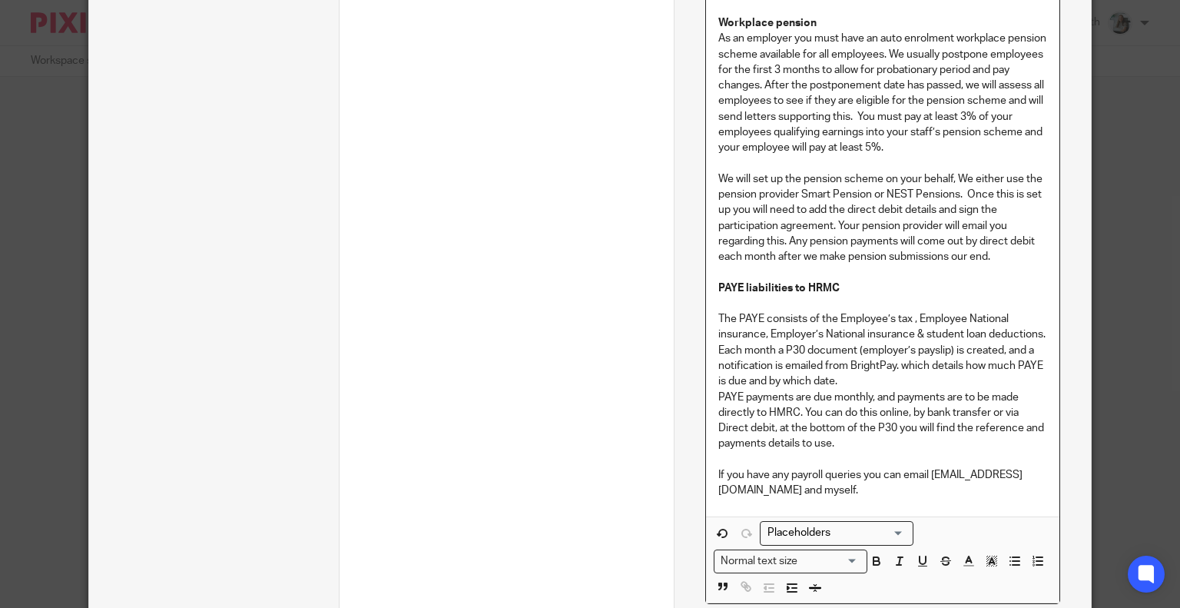
scroll to position [1059, 0]
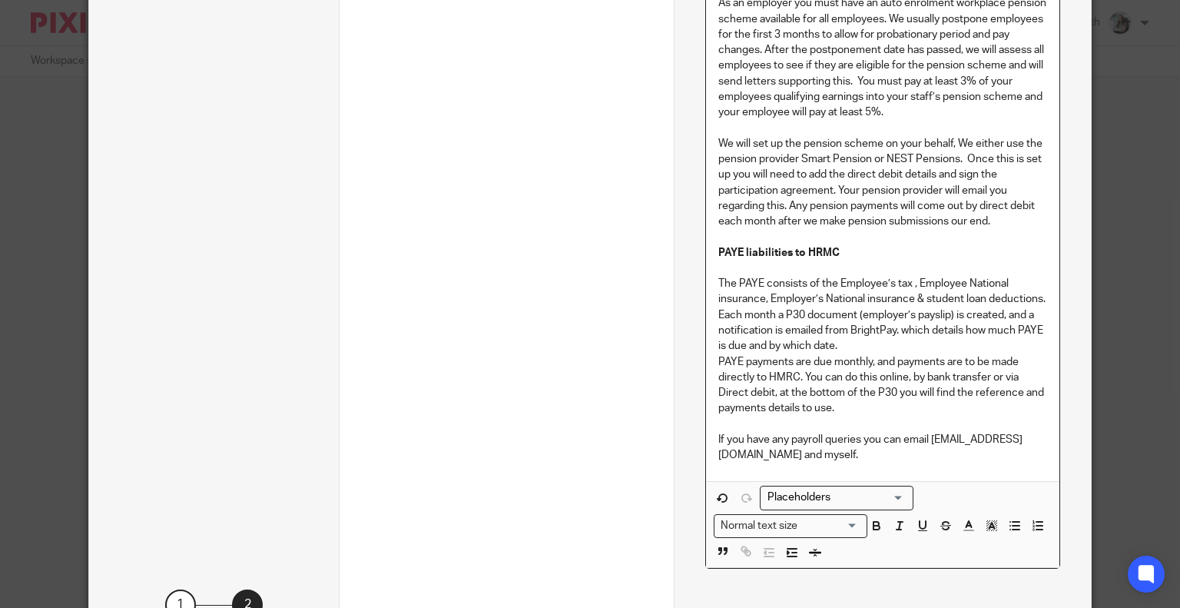
click at [846, 409] on p "PAYE payments are due monthly, and payments are to be made directly to HMRC. Yo…" at bounding box center [882, 385] width 329 height 62
click at [768, 392] on p "PAYE payments are due monthly, and payments are to be made directly to HMRC. Yo…" at bounding box center [882, 385] width 329 height 62
click at [935, 395] on p "PAYE payments are due monthly, and payments are to be made directly to HMRC. Yo…" at bounding box center [882, 385] width 329 height 62
click at [963, 389] on p "PAYE payments are due monthly, and payments are to be made directly to HMRC. Yo…" at bounding box center [882, 385] width 329 height 62
click at [968, 395] on p "PAYE payments are due monthly, and payments are to be made directly to HMRC. Yo…" at bounding box center [882, 385] width 329 height 62
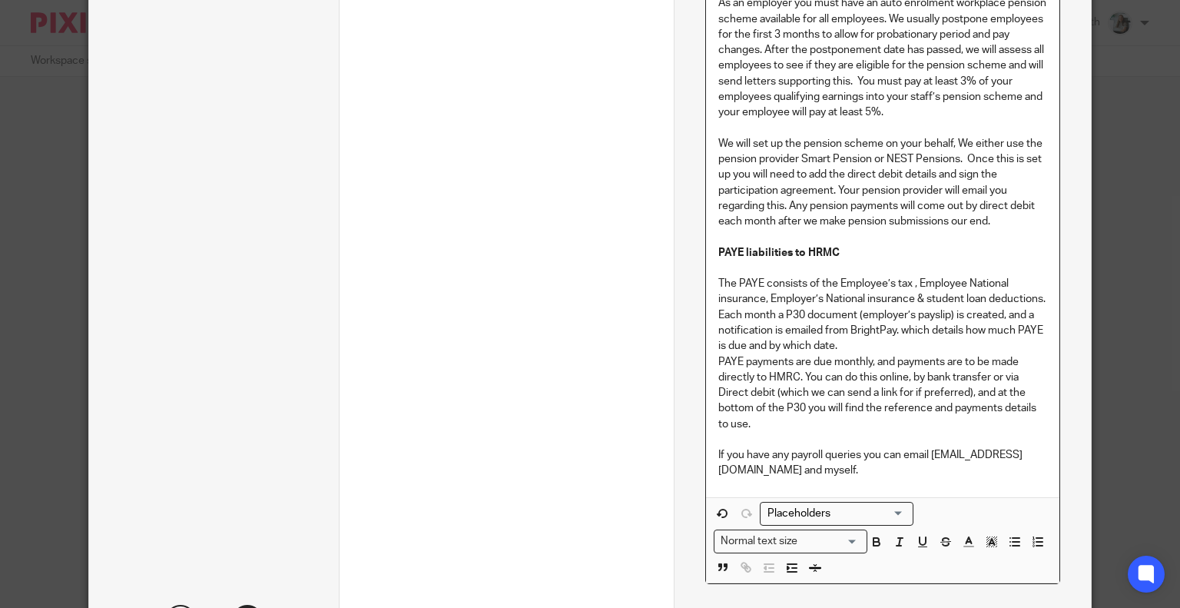
click at [759, 423] on p "PAYE payments are due monthly, and payments are to be made directly to HMRC. Yo…" at bounding box center [882, 393] width 329 height 78
drag, startPoint x: 860, startPoint y: 449, endPoint x: 926, endPoint y: 449, distance: 66.1
click at [926, 449] on p "If you have any payroll queries you can email payroll@accounting4everything.com…" at bounding box center [882, 462] width 329 height 31
click at [929, 465] on p "If you have any payroll queries you can email payroll@accounting4everything.com…" at bounding box center [882, 462] width 329 height 31
click at [987, 470] on p "If you have any payroll queries you can email payroll@accounting4everything.com…" at bounding box center [882, 462] width 329 height 31
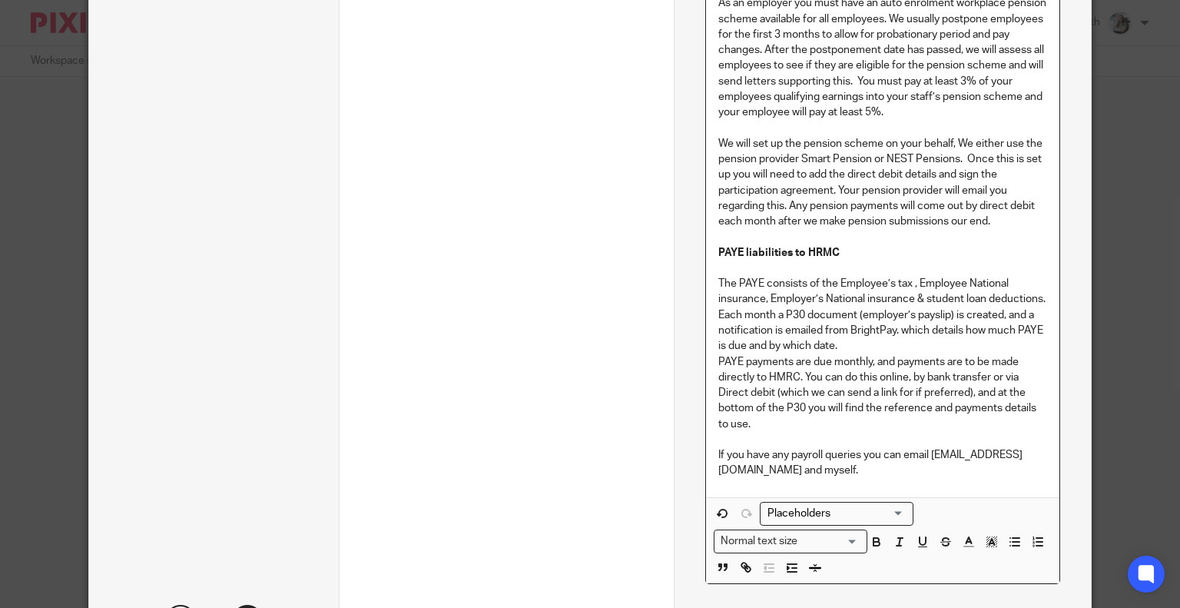
drag, startPoint x: 969, startPoint y: 471, endPoint x: 890, endPoint y: 475, distance: 78.4
click at [890, 475] on p "If you have any payroll queries you can email payroll@accounting4everything.com…" at bounding box center [882, 462] width 329 height 31
click at [931, 449] on p "If you have any payroll queries you can email payroll@accounting4everything.com." at bounding box center [882, 462] width 329 height 31
drag, startPoint x: 938, startPoint y: 449, endPoint x: 860, endPoint y: 449, distance: 78.4
click at [860, 449] on p "If you have any payroll queries you can email payroll@accounting4everything.com." at bounding box center [882, 462] width 329 height 31
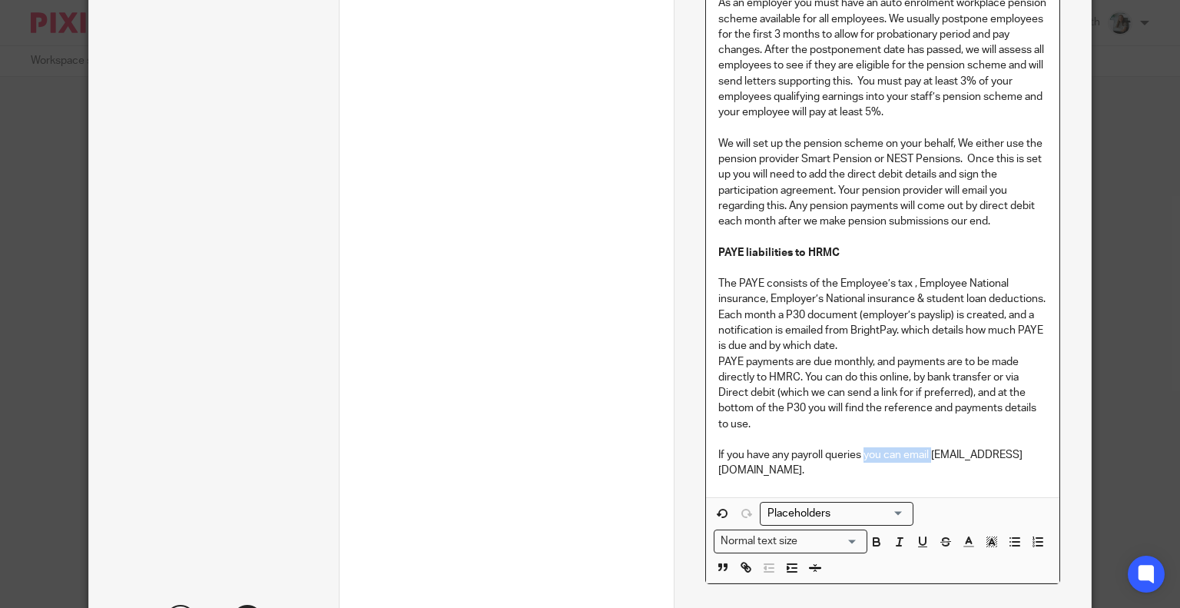
click at [871, 451] on p "If you have any payroll queries you can email payroll@accounting4everything.com." at bounding box center [882, 462] width 329 height 31
click at [939, 452] on p "If you have any payroll queries you can email payroll@accounting4everything.com." at bounding box center [882, 462] width 329 height 31
click at [982, 475] on p "If you have any payroll queries you can email either myself or payroll@accounti…" at bounding box center [882, 462] width 329 height 31
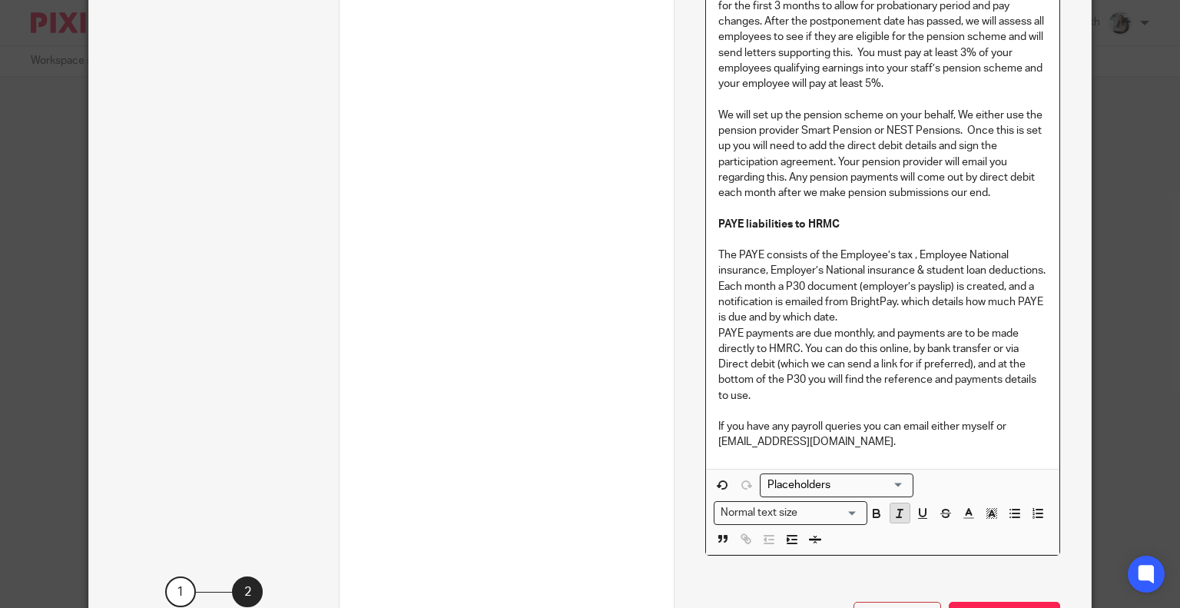
scroll to position [1136, 0]
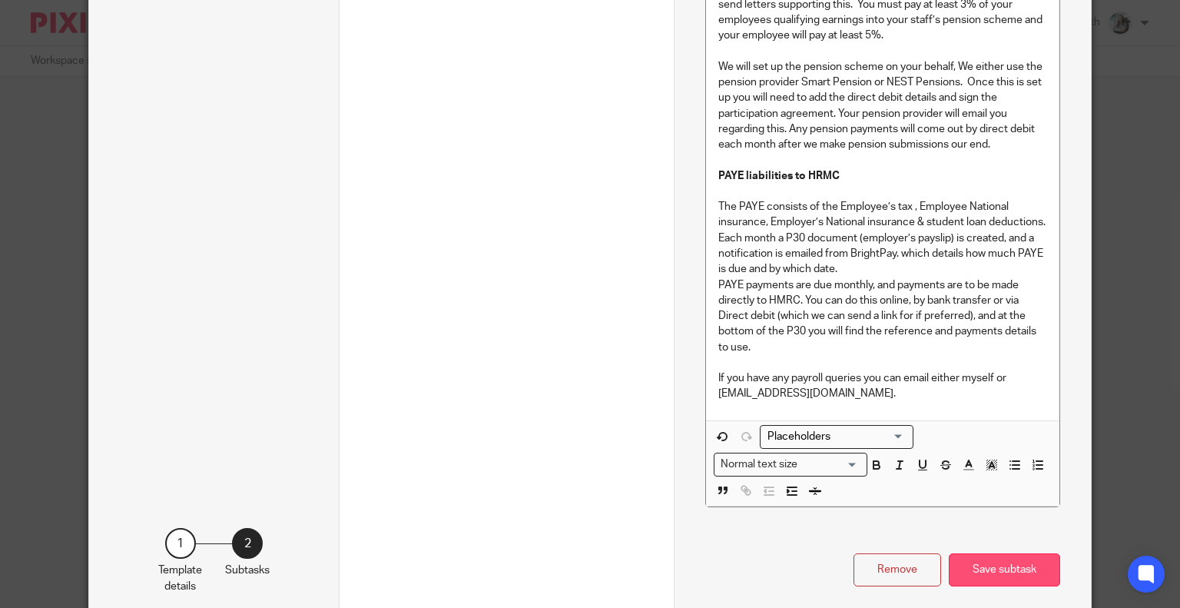
click at [982, 559] on button "Save subtask" at bounding box center [1004, 569] width 111 height 33
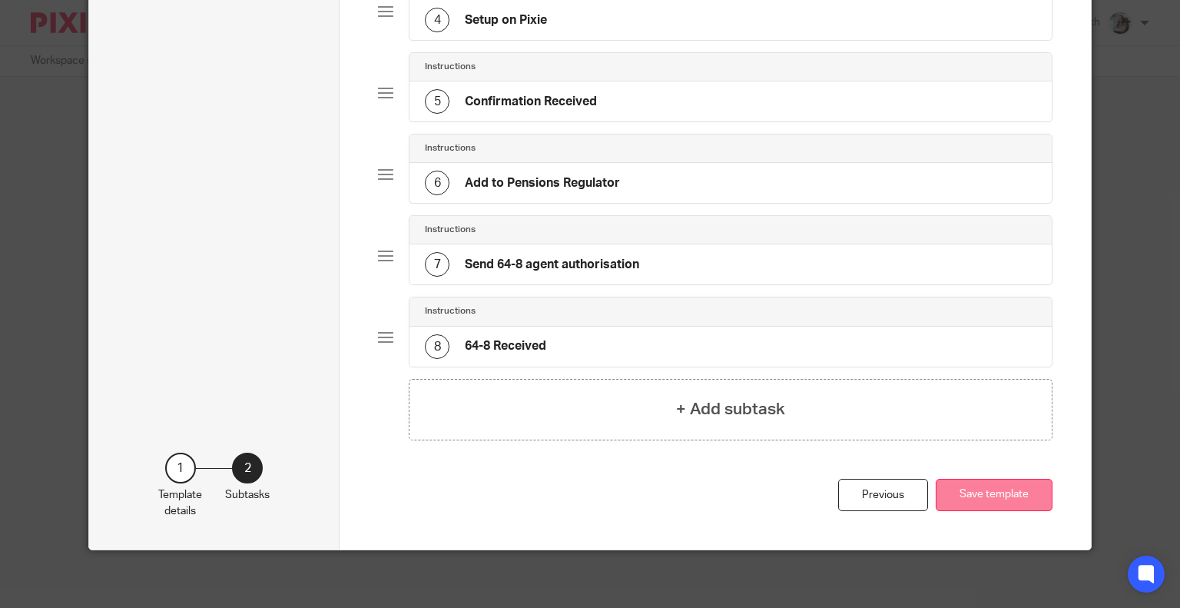
click at [989, 489] on button "Save template" at bounding box center [994, 495] width 117 height 33
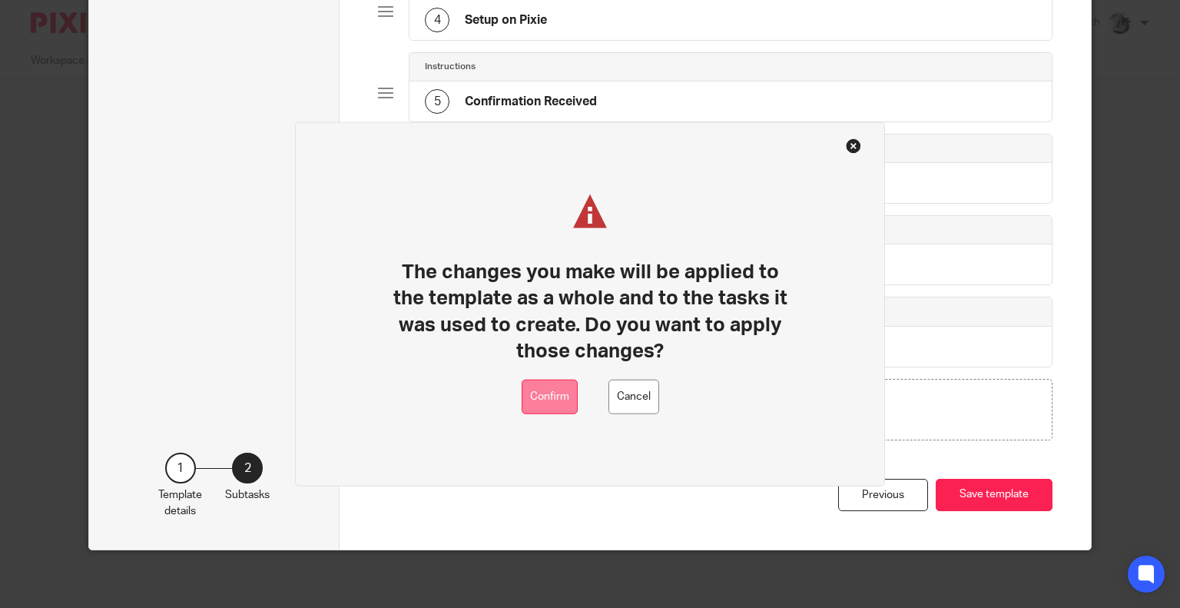
click at [538, 398] on button "Confirm" at bounding box center [550, 396] width 56 height 35
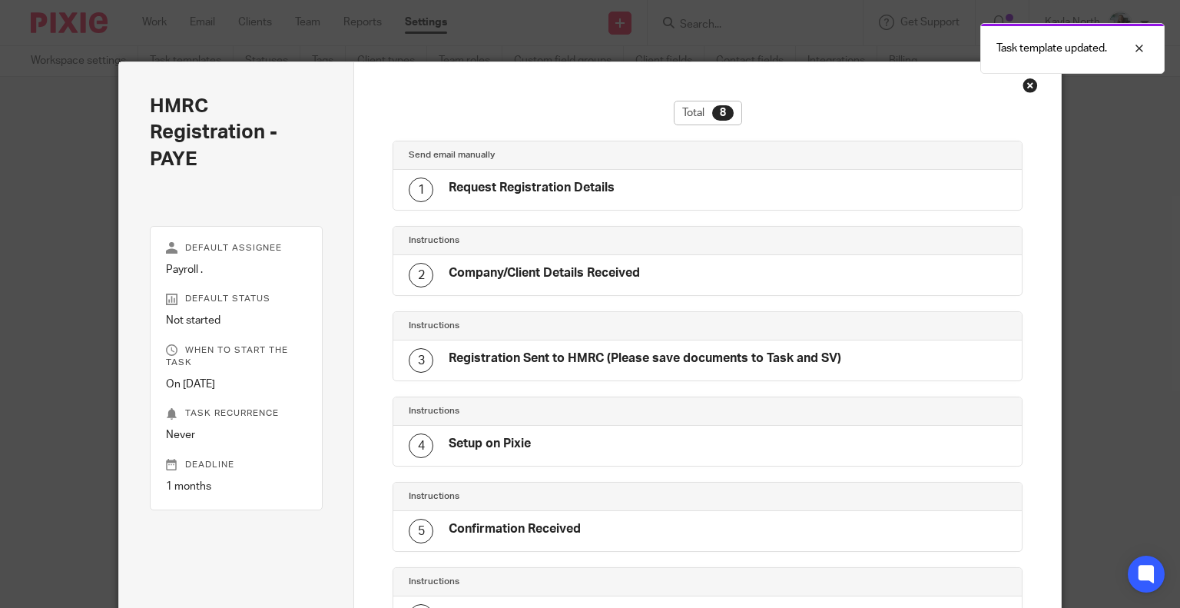
click at [1022, 85] on div "Close this dialog window" at bounding box center [1029, 85] width 15 height 15
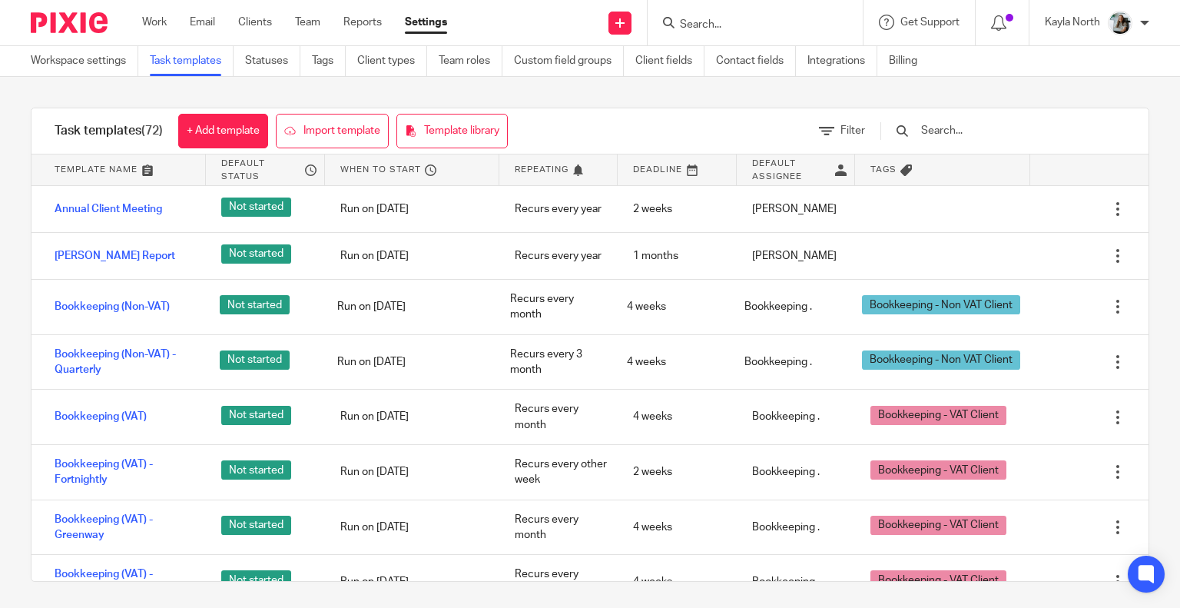
click at [89, 23] on img at bounding box center [69, 22] width 77 height 21
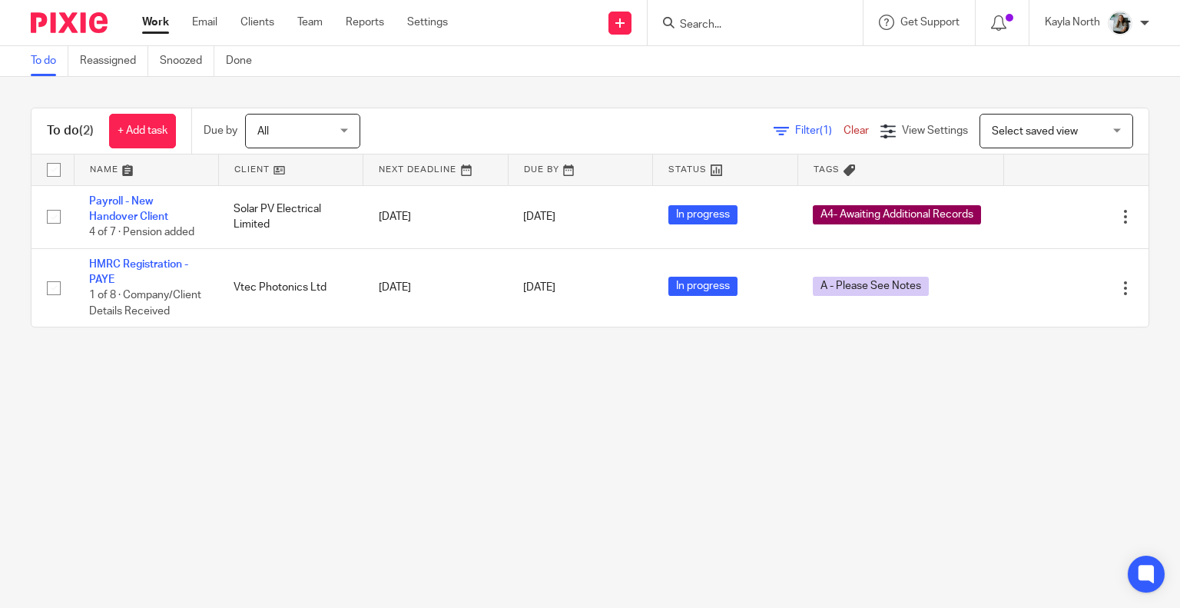
click at [731, 24] on input "Search" at bounding box center [747, 25] width 138 height 14
type input "dpg"
click at [747, 66] on link at bounding box center [805, 65] width 260 height 35
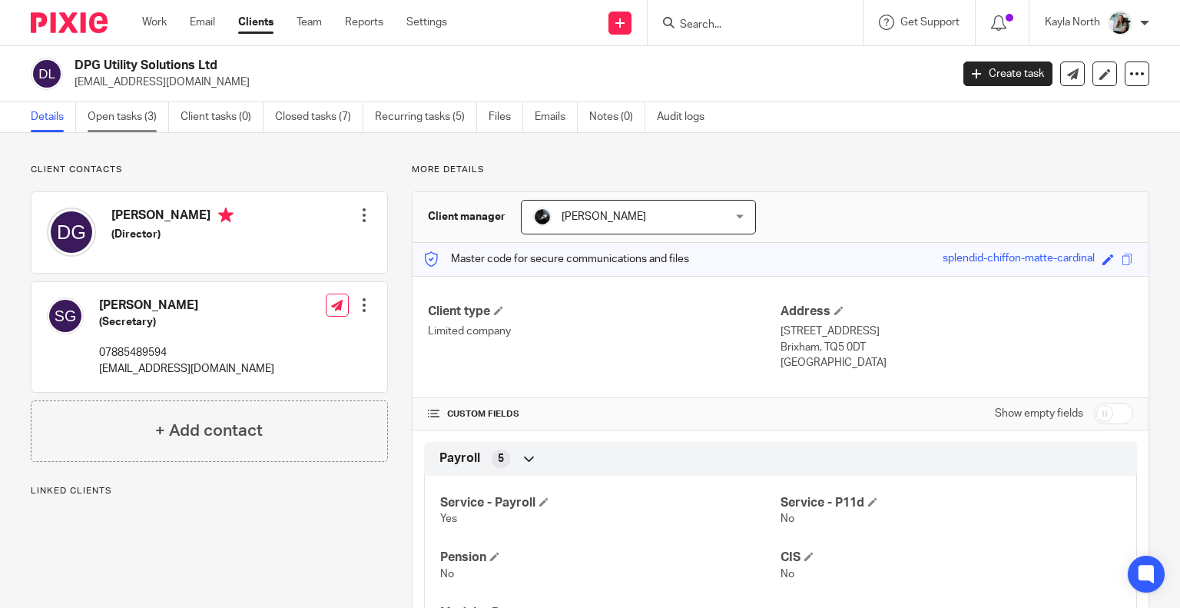
click at [146, 118] on link "Open tasks (3)" at bounding box center [128, 117] width 81 height 30
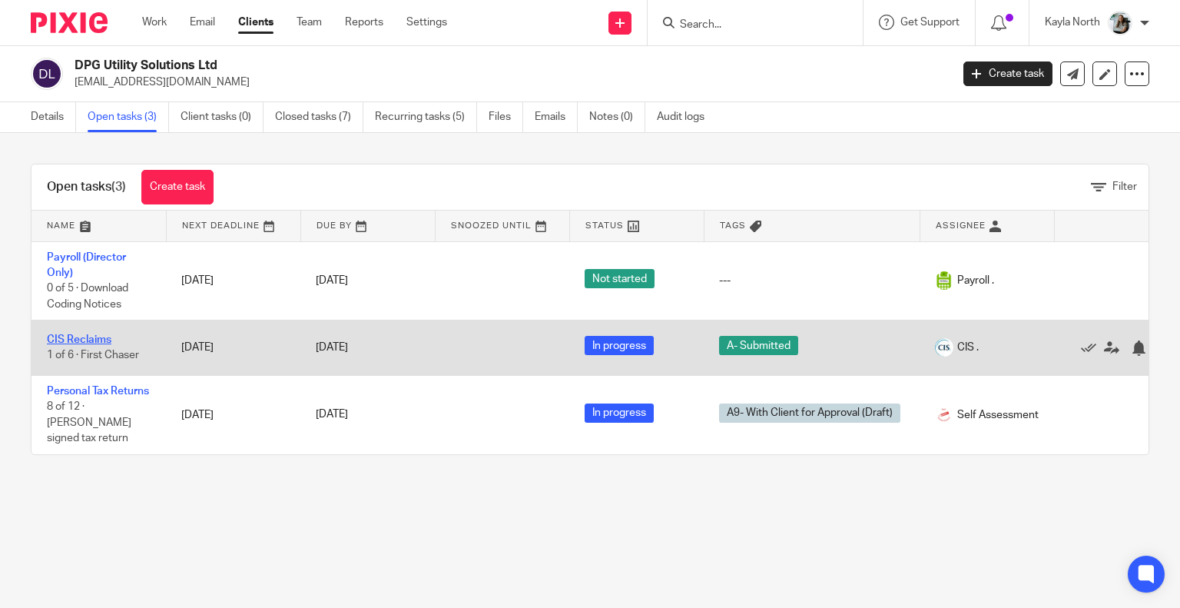
click at [98, 337] on link "CIS Reclaims" at bounding box center [79, 339] width 65 height 11
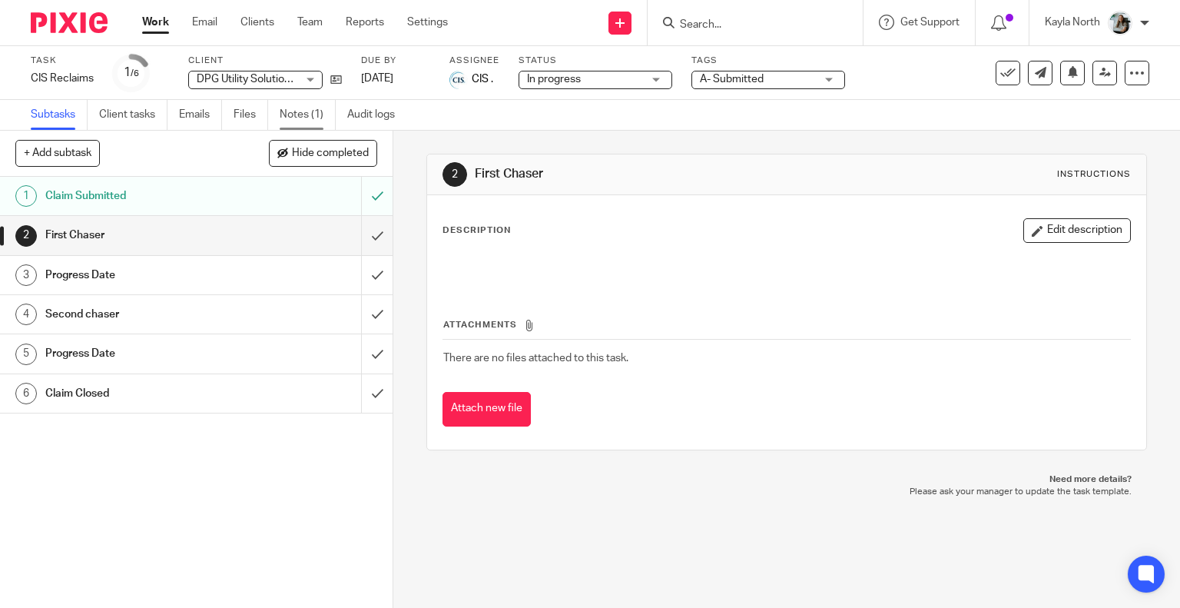
click at [297, 111] on link "Notes (1)" at bounding box center [308, 115] width 56 height 30
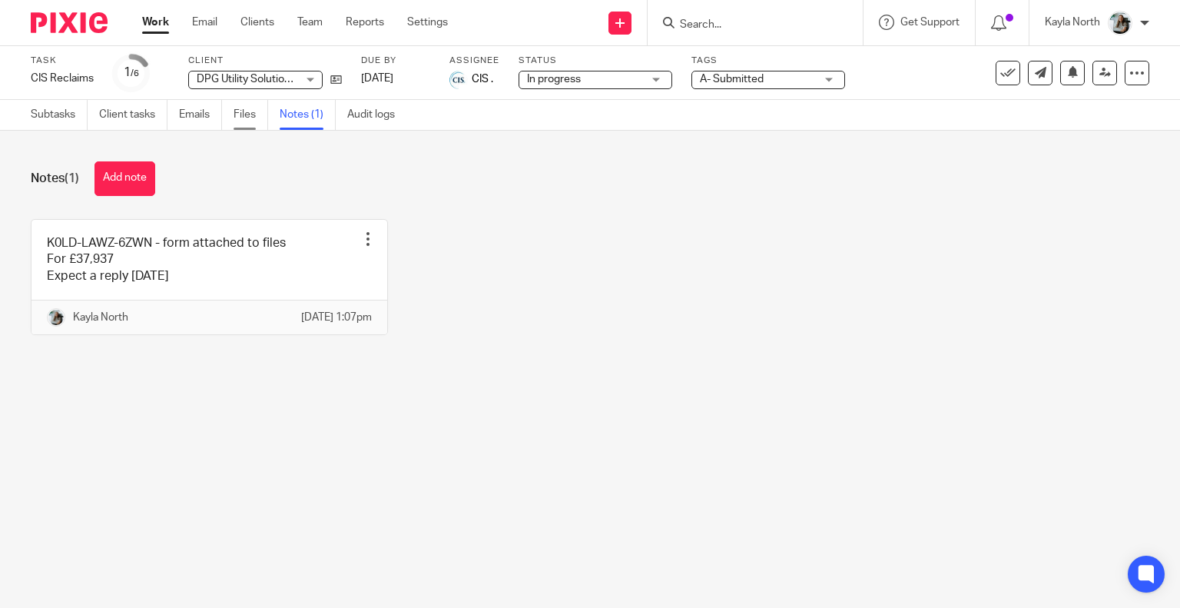
click at [252, 110] on link "Files" at bounding box center [251, 115] width 35 height 30
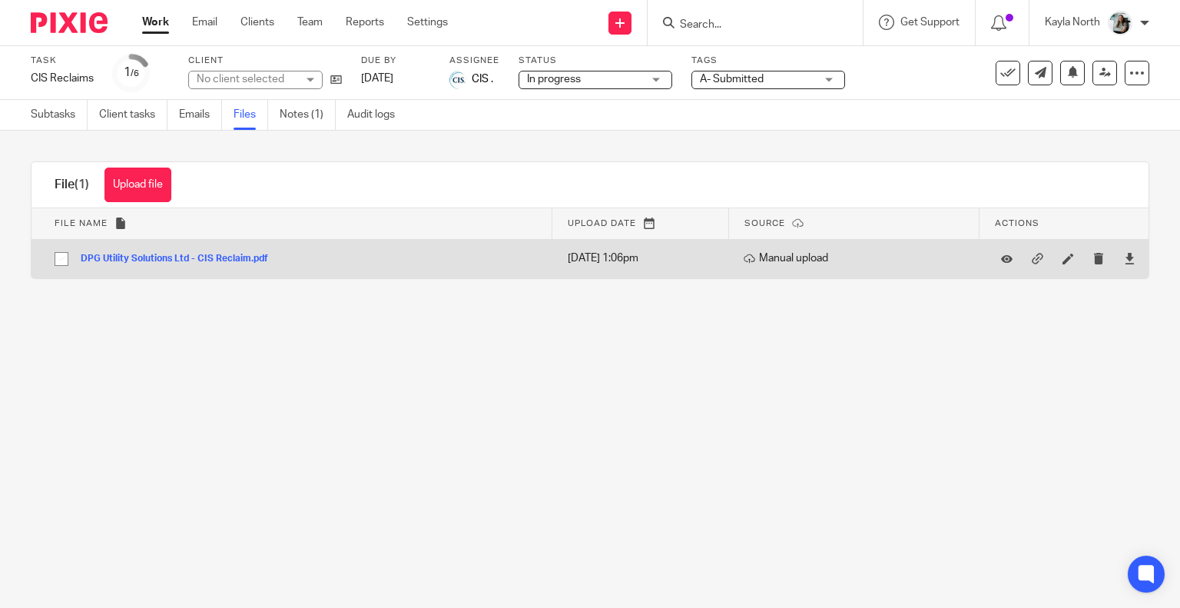
click at [244, 258] on button "DPG Utility Solutions Ltd - CIS Reclaim.pdf" at bounding box center [180, 258] width 199 height 11
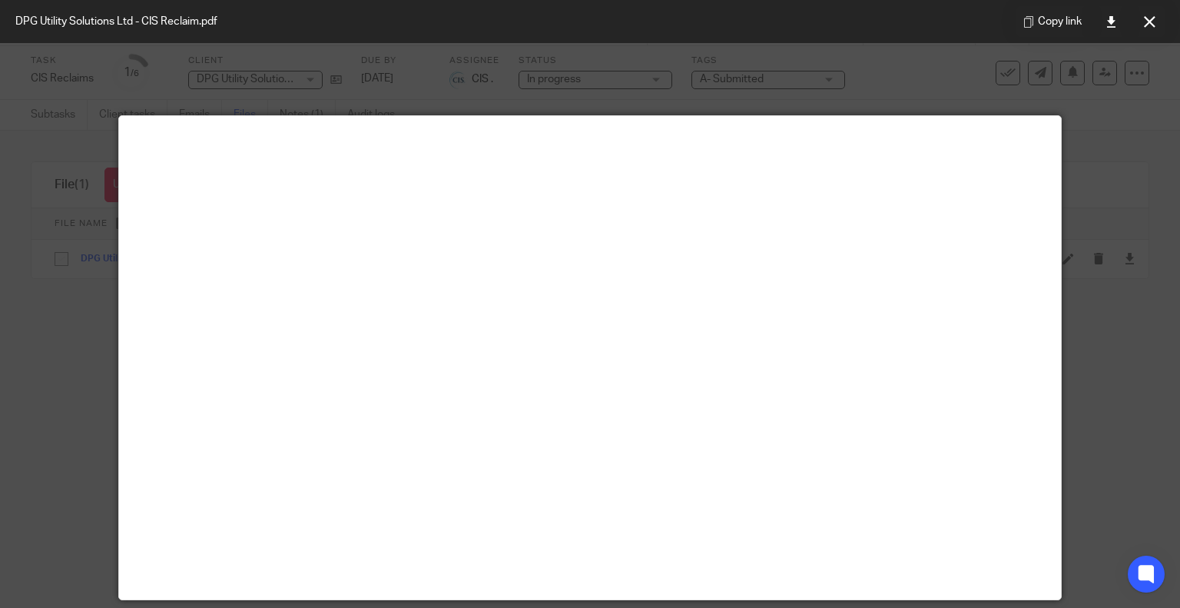
click at [1145, 39] on div "Copy link" at bounding box center [1090, 21] width 179 height 43
click at [1150, 30] on button at bounding box center [1149, 21] width 31 height 31
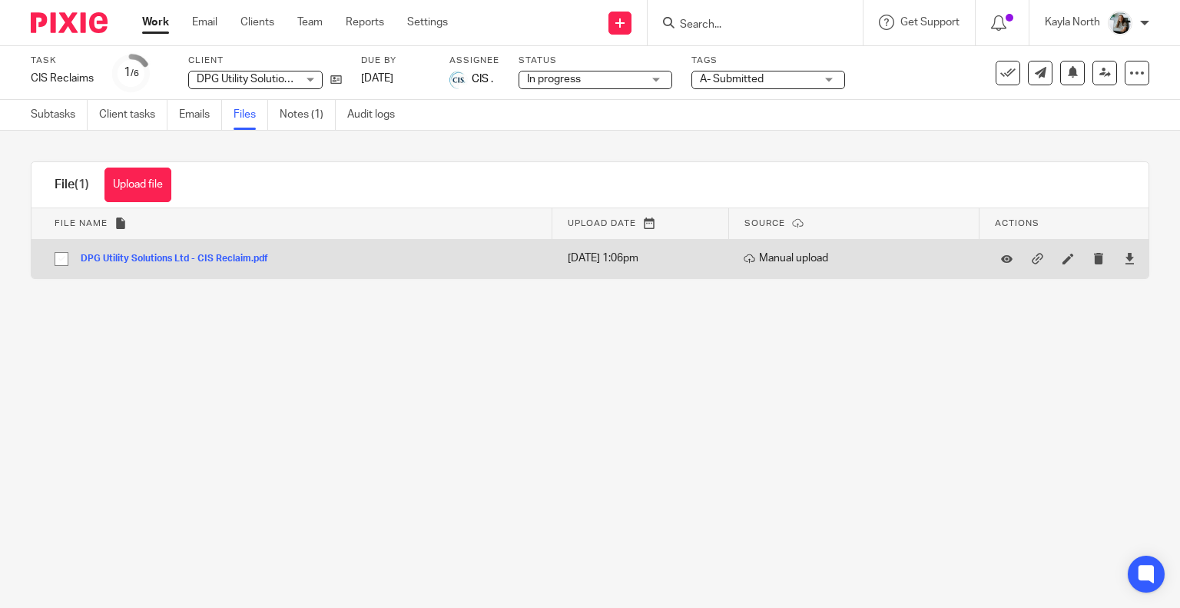
click at [183, 263] on button "DPG Utility Solutions Ltd - CIS Reclaim.pdf" at bounding box center [180, 258] width 199 height 11
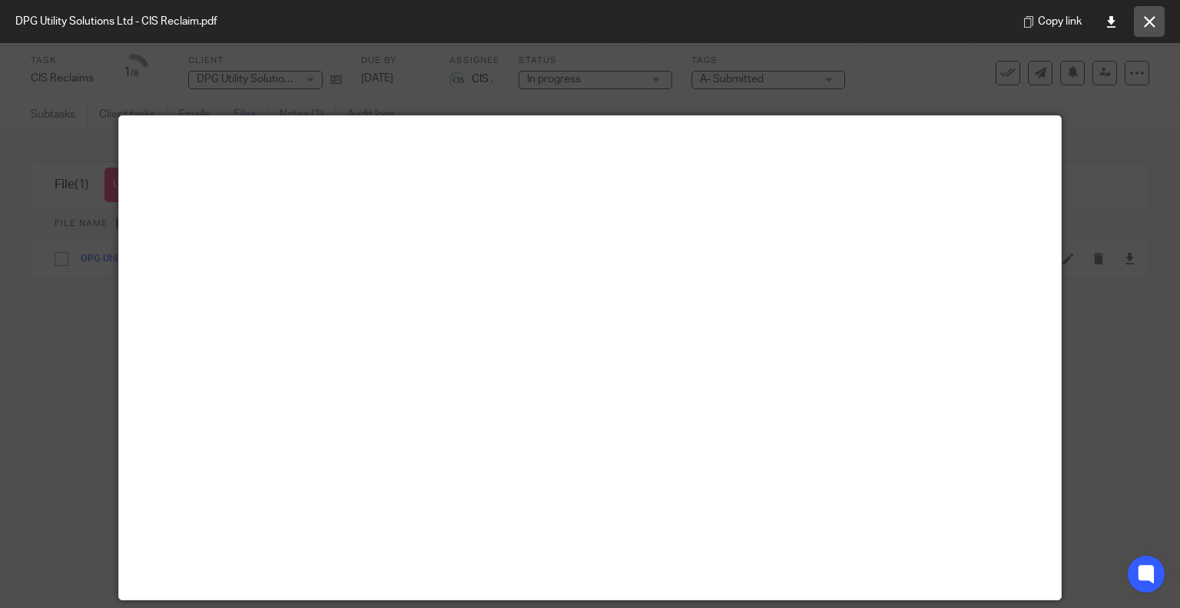
click at [1141, 27] on button at bounding box center [1149, 21] width 31 height 31
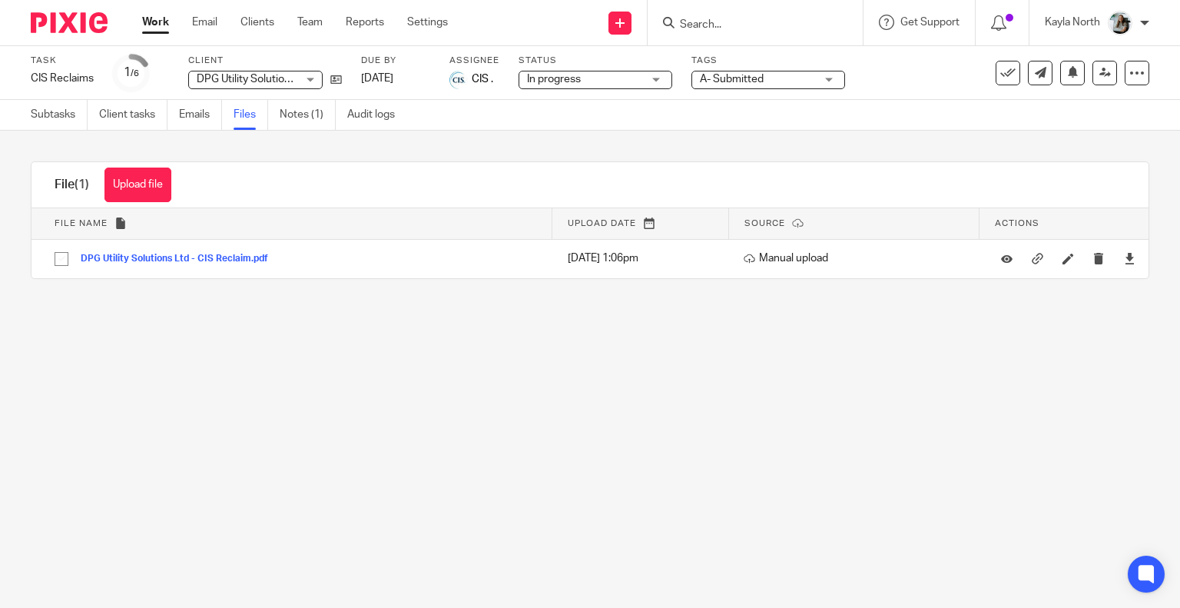
click at [75, 23] on img at bounding box center [69, 22] width 77 height 21
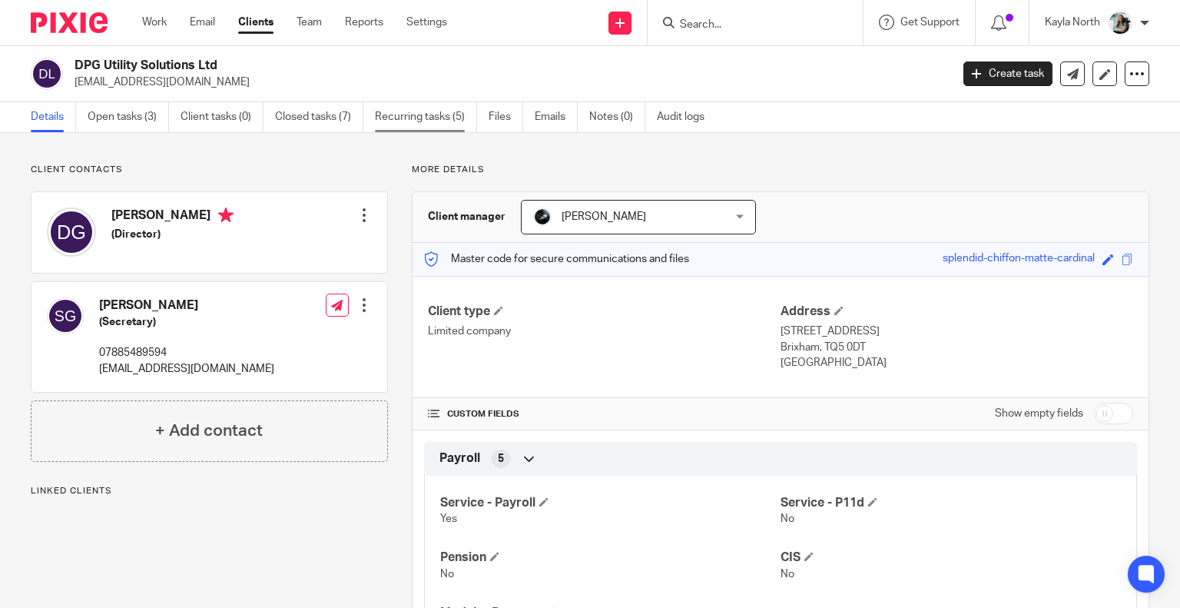
click at [425, 121] on link "Recurring tasks (5)" at bounding box center [426, 117] width 102 height 30
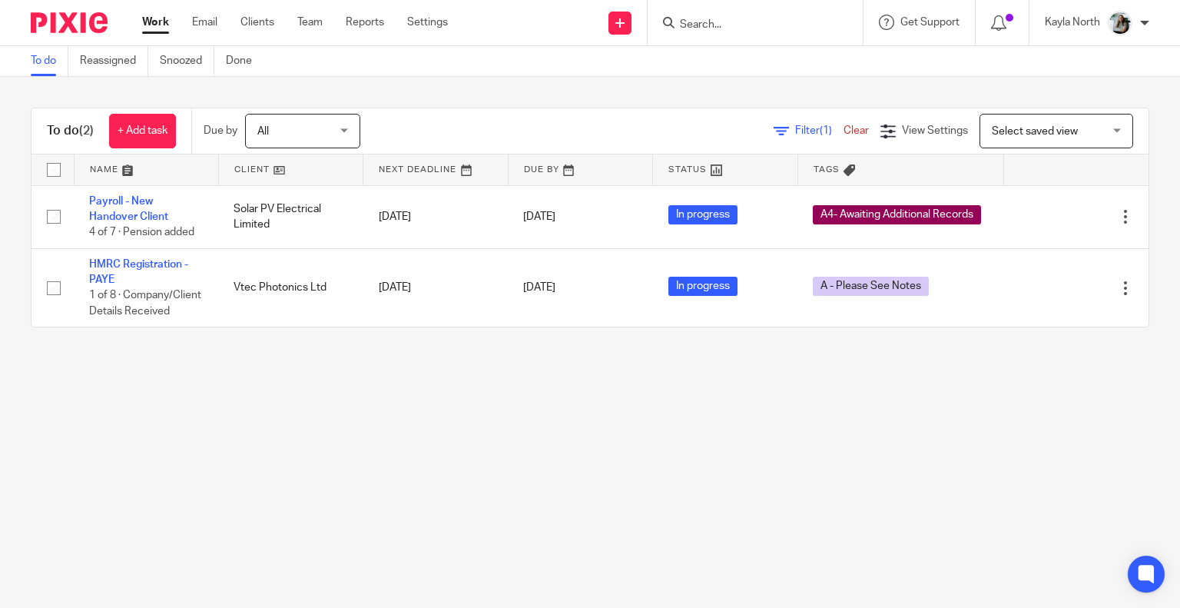
click at [686, 23] on input "Search" at bounding box center [747, 25] width 138 height 14
type input ","
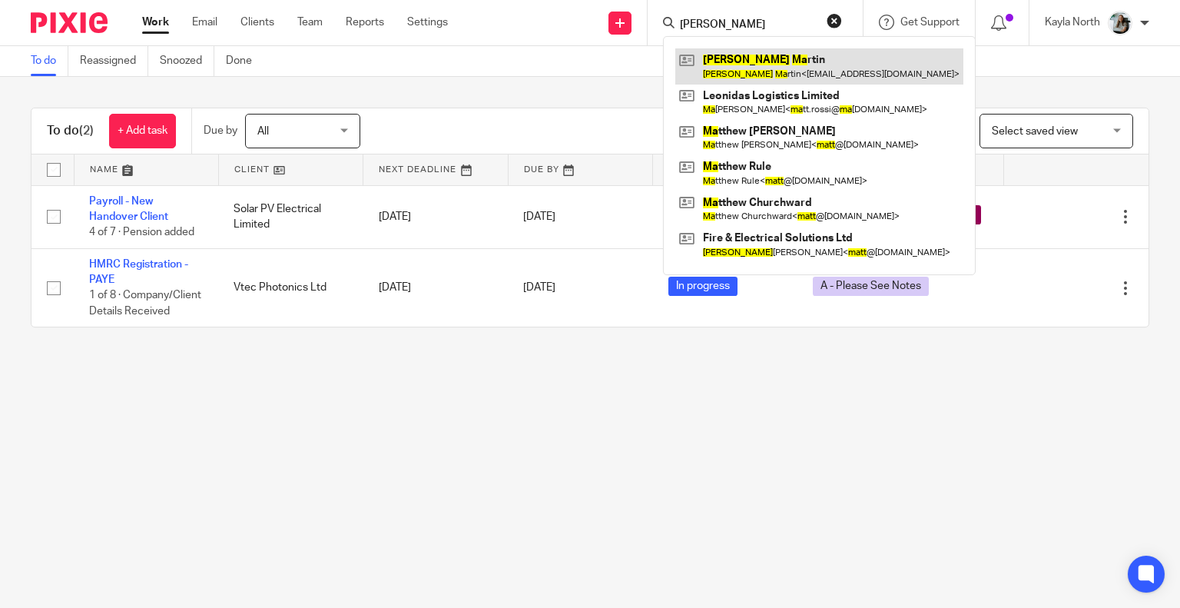
type input "matt ma"
click at [782, 70] on link at bounding box center [819, 65] width 288 height 35
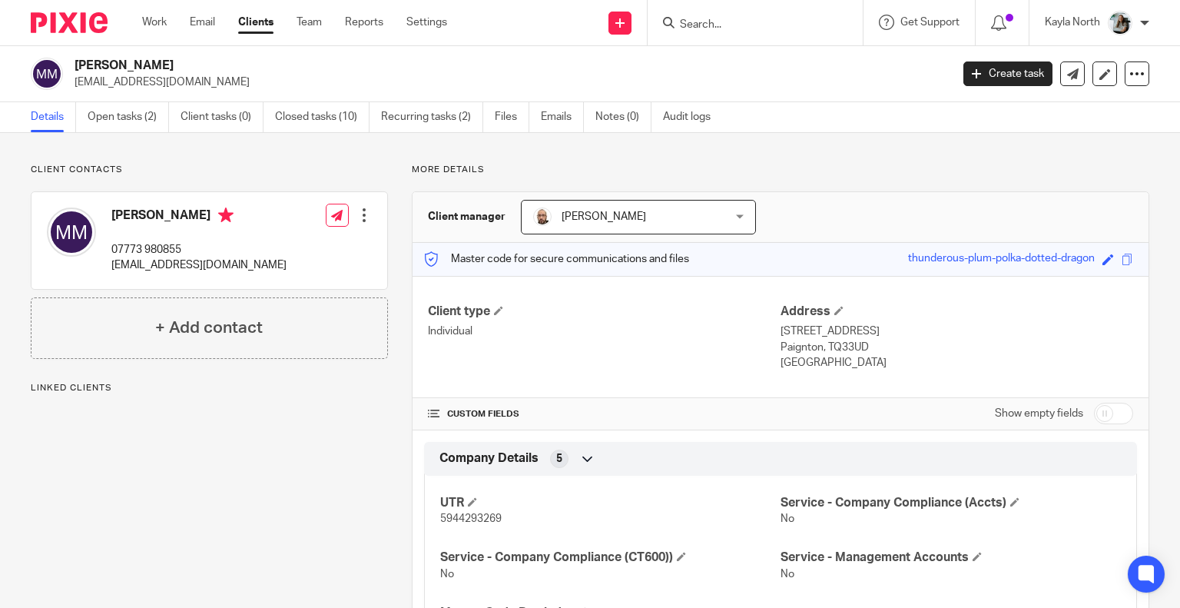
click at [61, 22] on img at bounding box center [69, 22] width 77 height 21
